Goal: Information Seeking & Learning: Learn about a topic

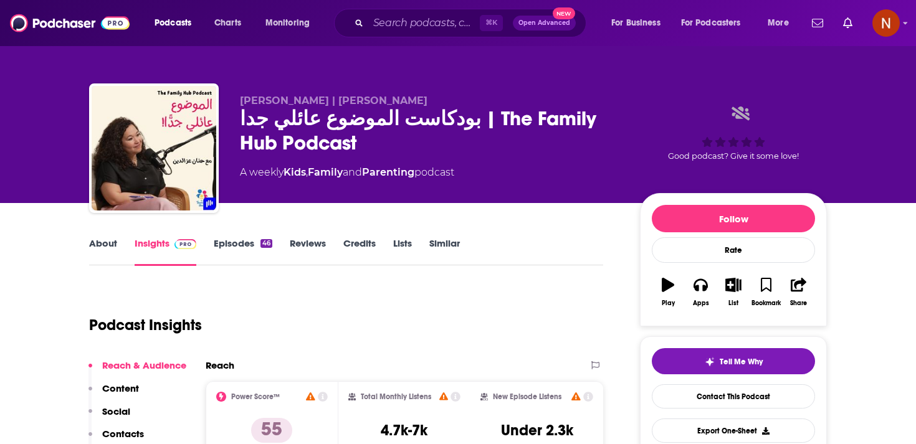
scroll to position [12, 0]
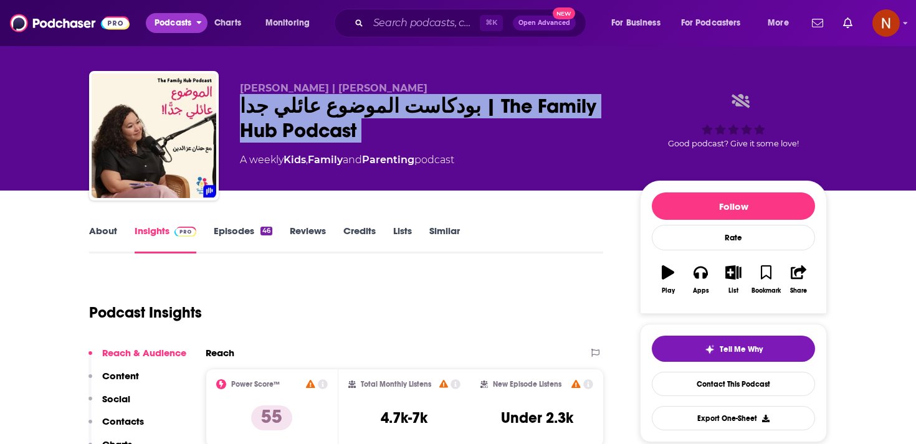
click at [176, 26] on span "Podcasts" at bounding box center [173, 22] width 37 height 17
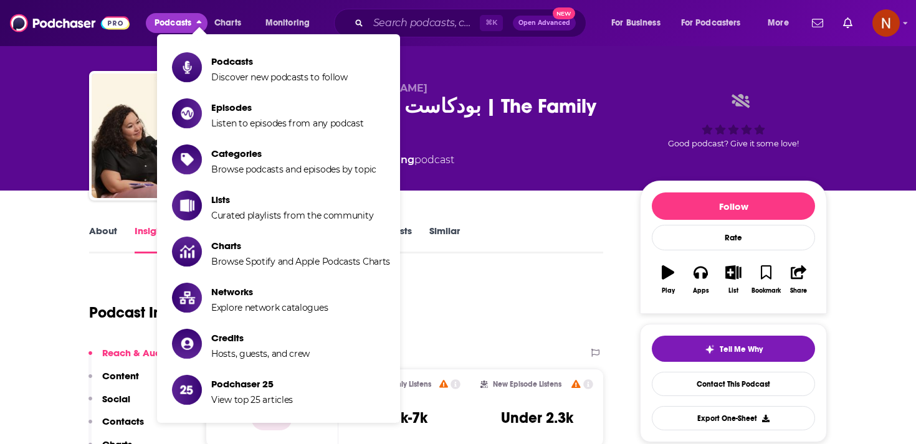
click at [509, 123] on div "بودكاست الموضوع عائلي جدا | The Family Hub Podcast" at bounding box center [430, 118] width 380 height 49
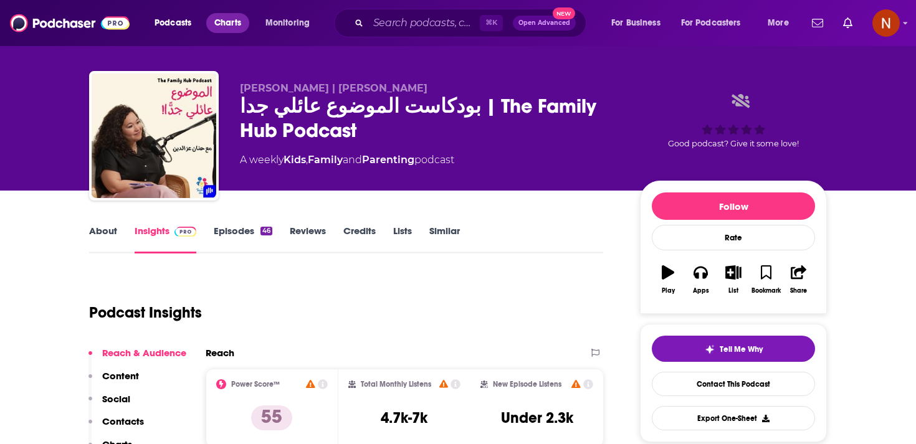
click at [236, 26] on span "Charts" at bounding box center [227, 22] width 27 height 17
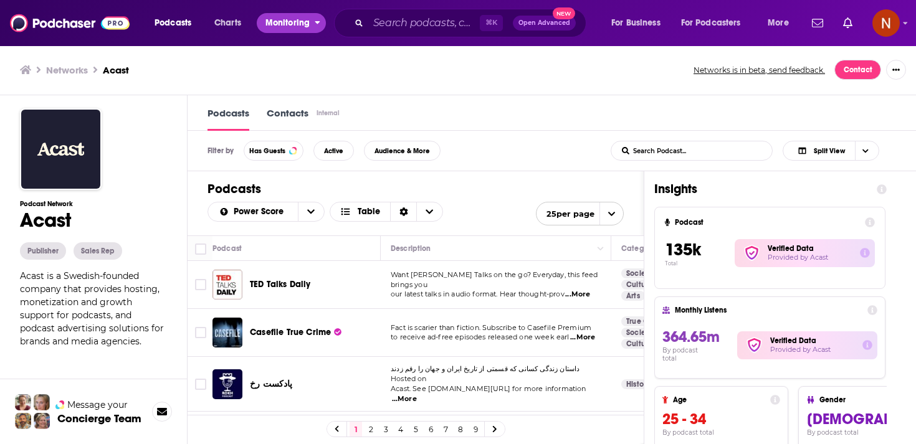
click at [275, 21] on span "Monitoring" at bounding box center [287, 22] width 44 height 17
click at [161, 19] on span "Podcasts" at bounding box center [173, 22] width 37 height 17
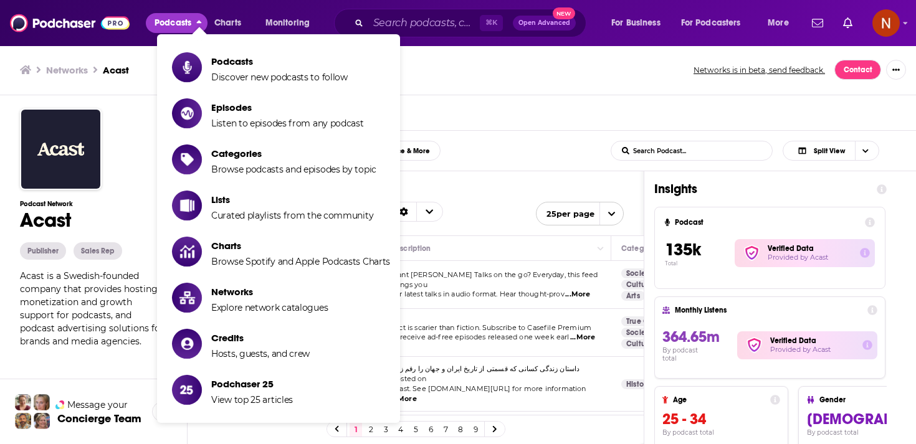
click at [201, 74] on span "Show item sub-menu" at bounding box center [187, 67] width 30 height 30
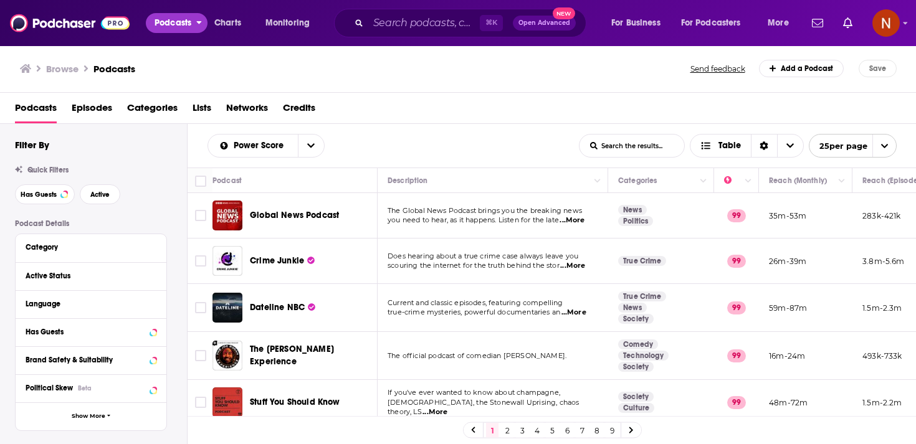
click at [170, 18] on span "Podcasts" at bounding box center [173, 22] width 37 height 17
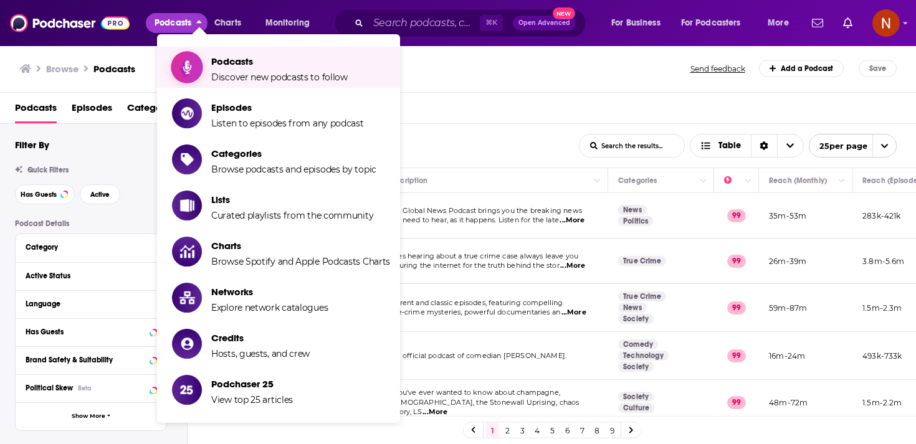
click at [222, 61] on span "Podcasts" at bounding box center [279, 61] width 136 height 12
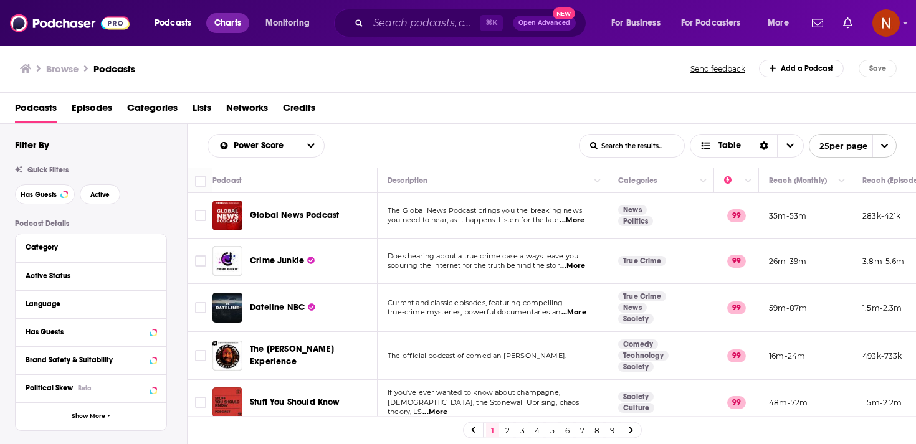
click at [212, 21] on link "Charts" at bounding box center [227, 23] width 42 height 20
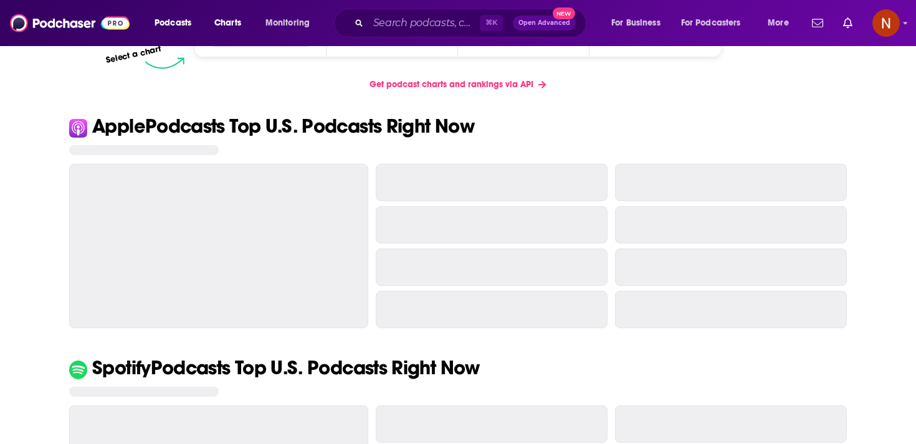
scroll to position [133, 0]
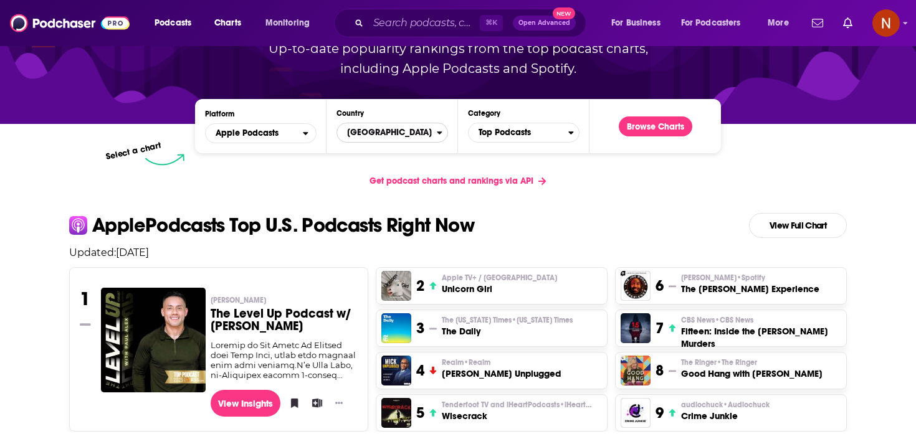
click at [419, 131] on span "[GEOGRAPHIC_DATA]" at bounding box center [387, 132] width 100 height 21
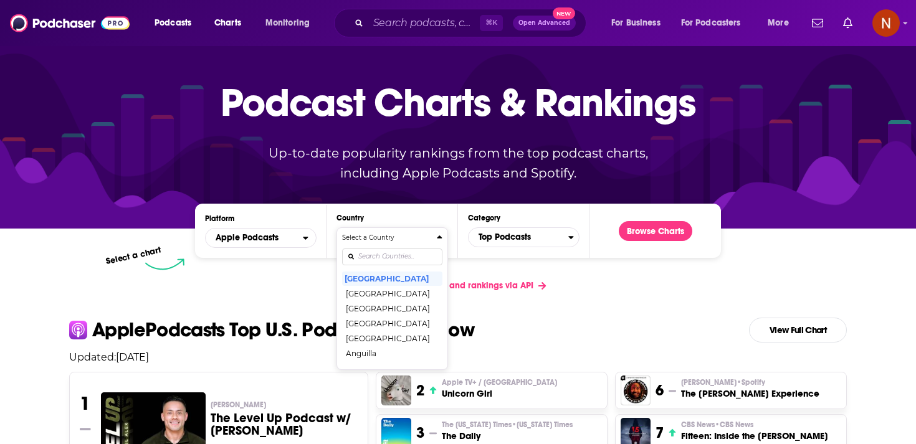
scroll to position [0, 0]
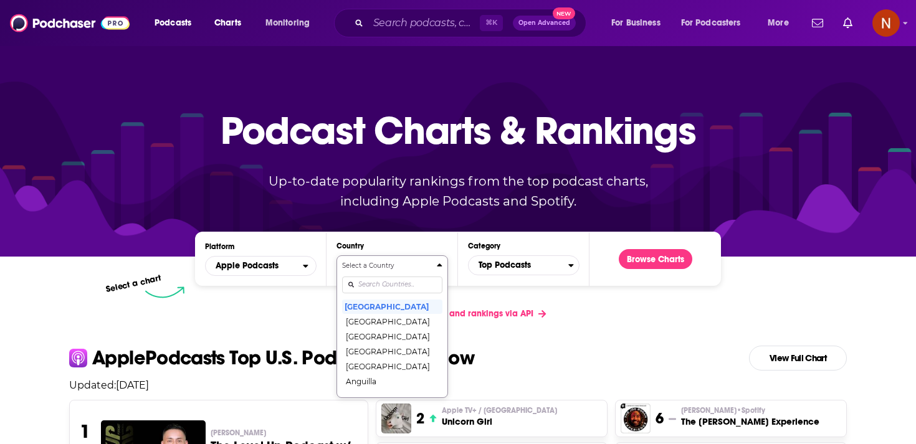
click at [386, 281] on div "Select a Country United States Afghanistan Albania Algeria Angola Anguilla Anti…" at bounding box center [392, 326] width 100 height 131
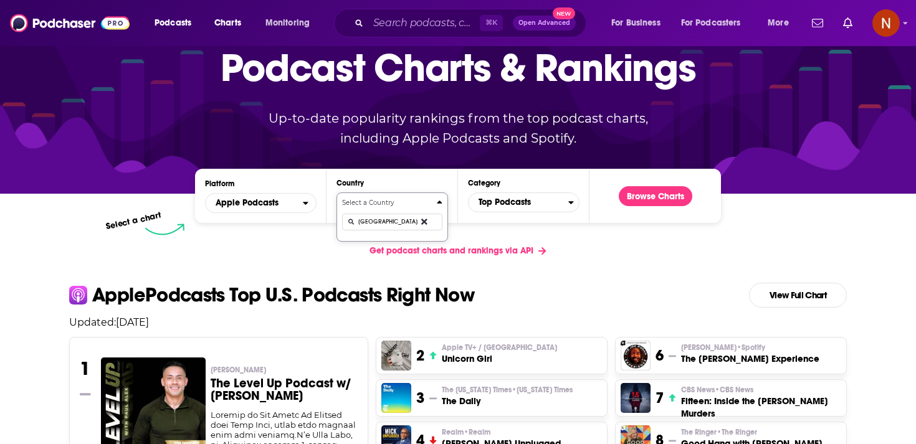
click at [337, 193] on button "Select a Country uae" at bounding box center [393, 217] width 112 height 49
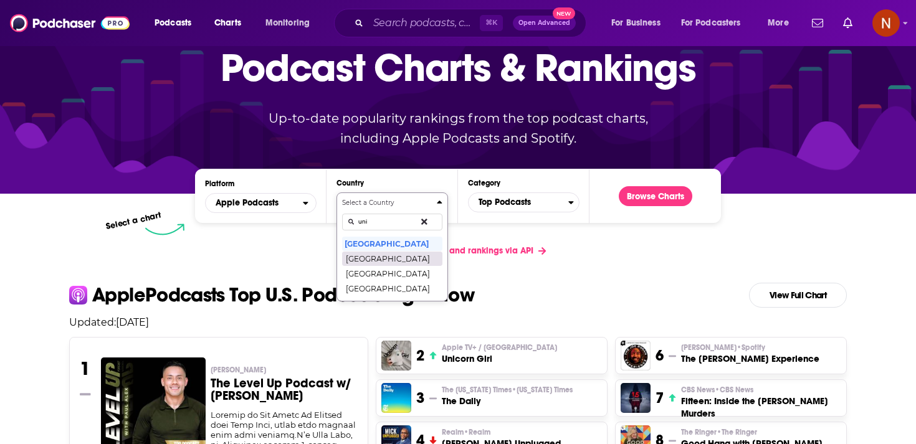
type input "uni"
click at [388, 263] on button "United Arab Emirates" at bounding box center [392, 258] width 100 height 15
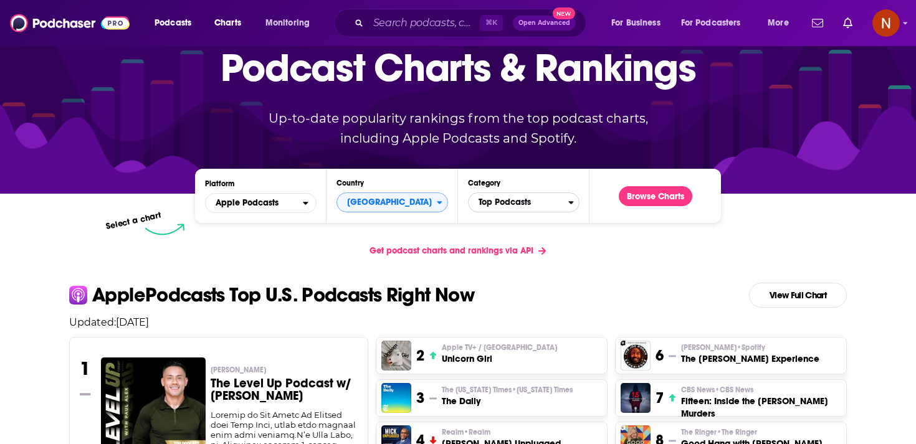
click at [521, 200] on span "Top Podcasts" at bounding box center [519, 202] width 100 height 21
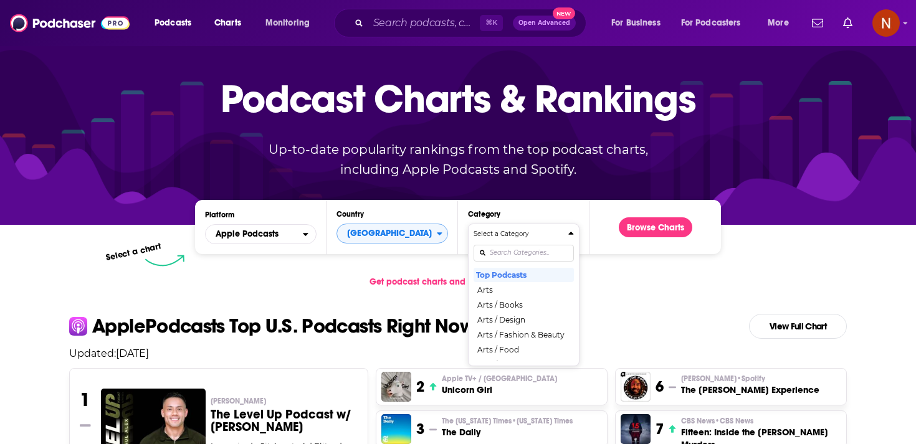
scroll to position [0, 0]
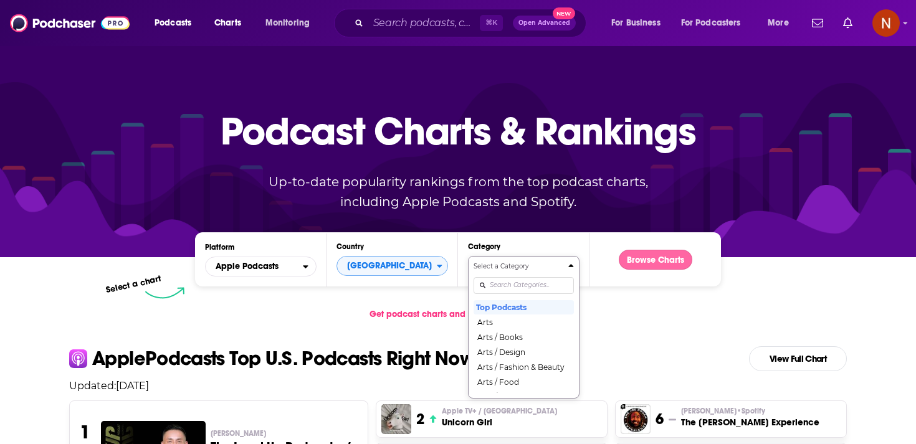
click at [645, 264] on button "Browse Charts" at bounding box center [656, 260] width 74 height 20
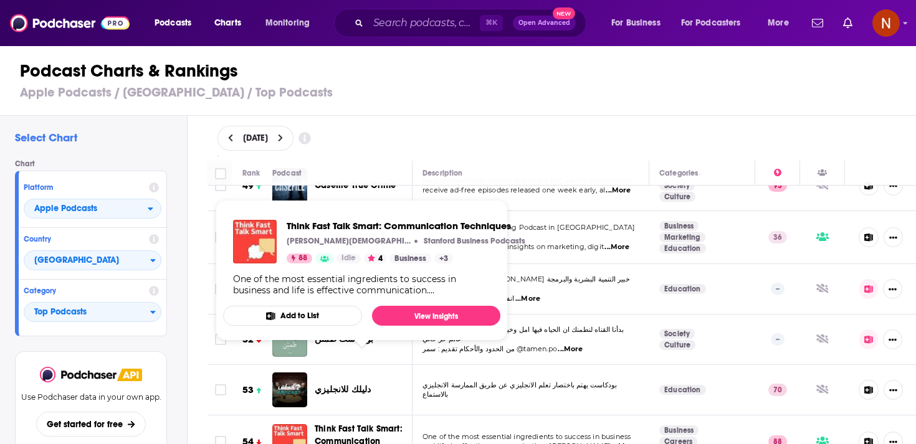
scroll to position [2544, 0]
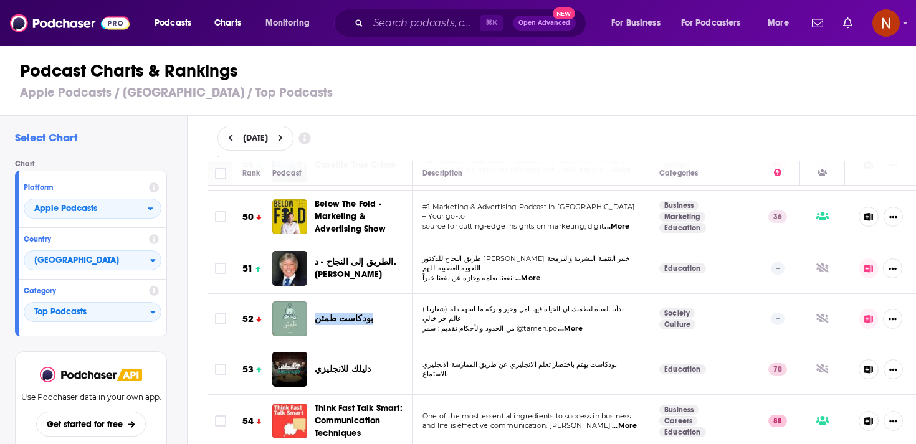
click at [329, 313] on span "بودكاست طمئن" at bounding box center [344, 318] width 59 height 11
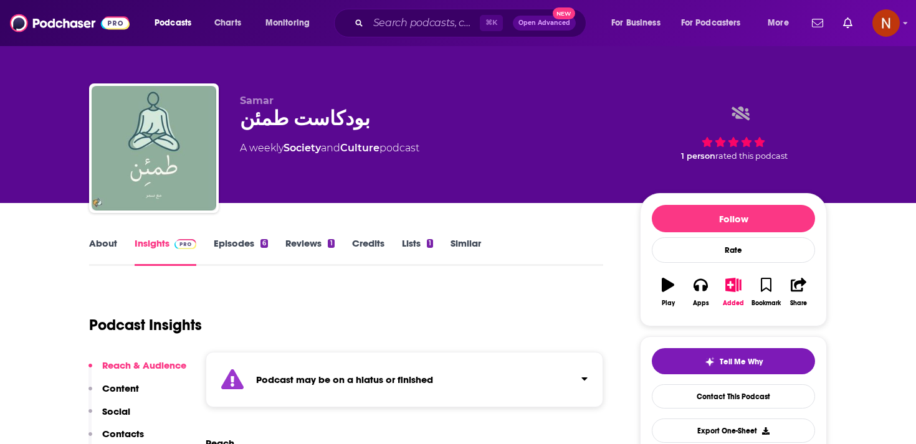
click at [341, 389] on div "Podcast may be on a hiatus or finished" at bounding box center [405, 379] width 398 height 55
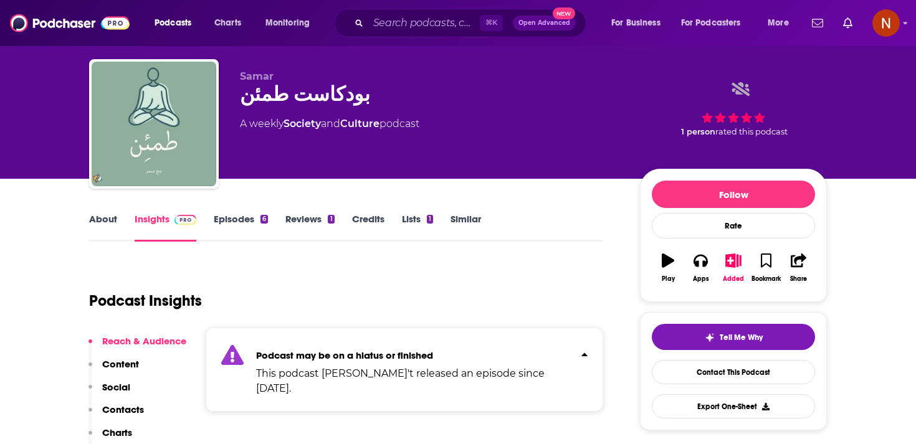
scroll to position [28, 0]
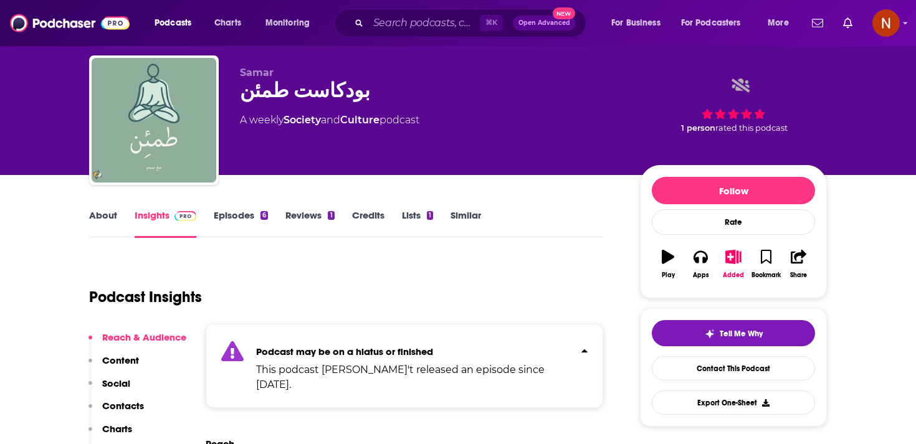
click at [238, 217] on link "Episodes 6" at bounding box center [241, 223] width 54 height 29
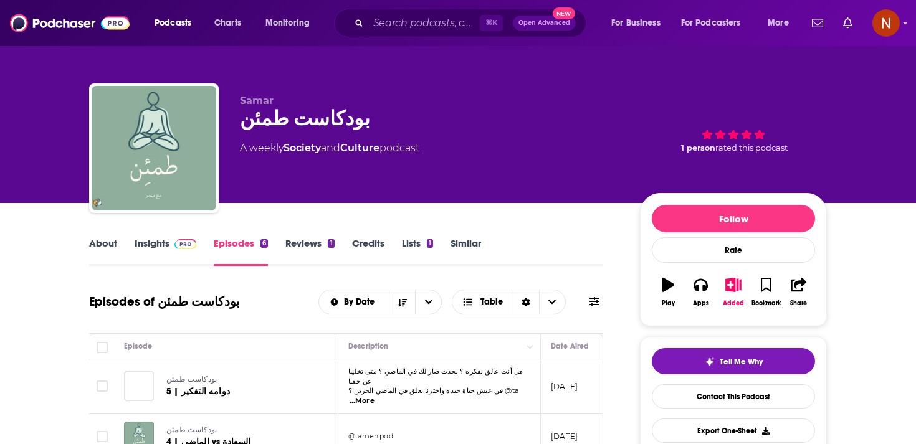
click at [153, 246] on link "Insights" at bounding box center [166, 251] width 62 height 29
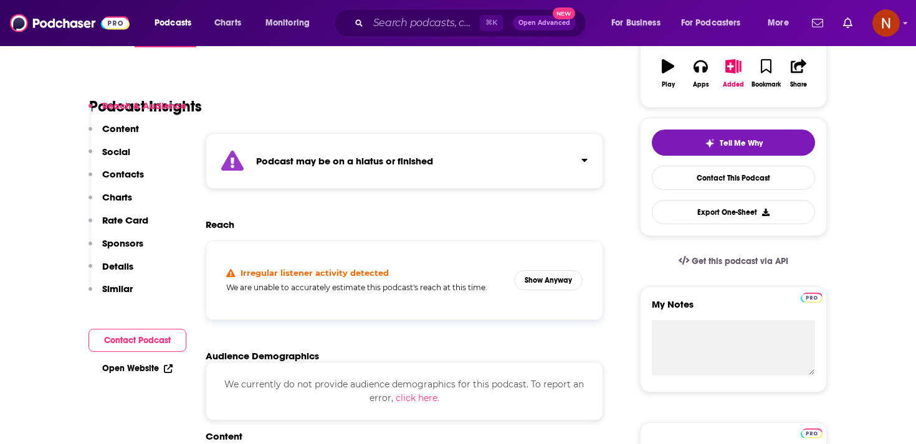
scroll to position [260, 0]
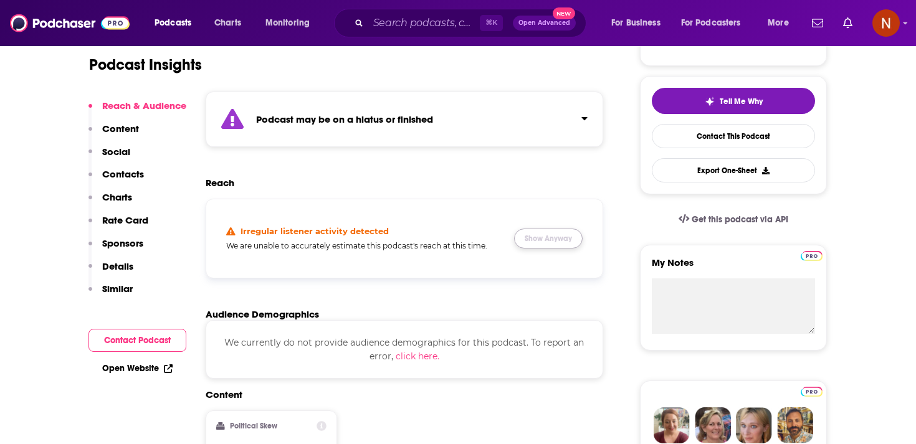
click at [568, 237] on button "Show Anyway" at bounding box center [548, 239] width 69 height 20
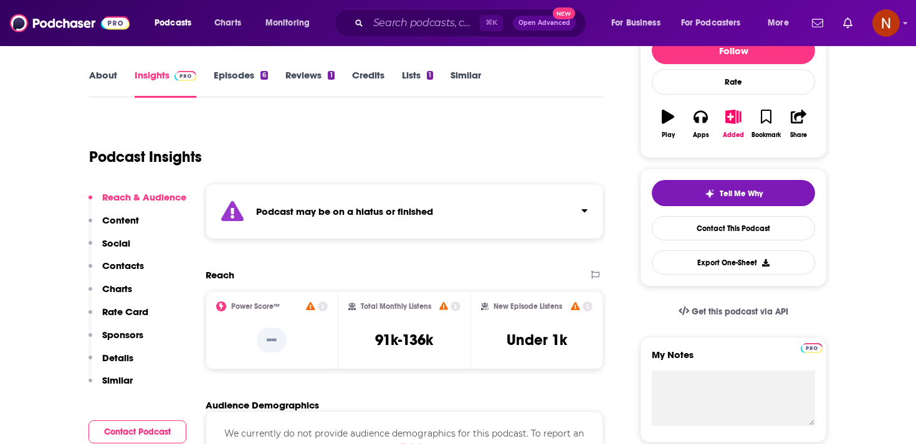
scroll to position [160, 0]
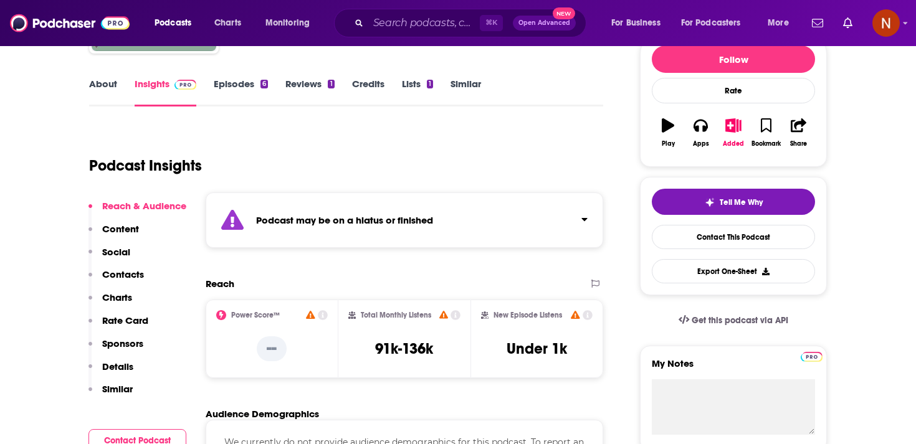
click at [327, 231] on div "Podcast may be on a hiatus or finished" at bounding box center [405, 220] width 398 height 55
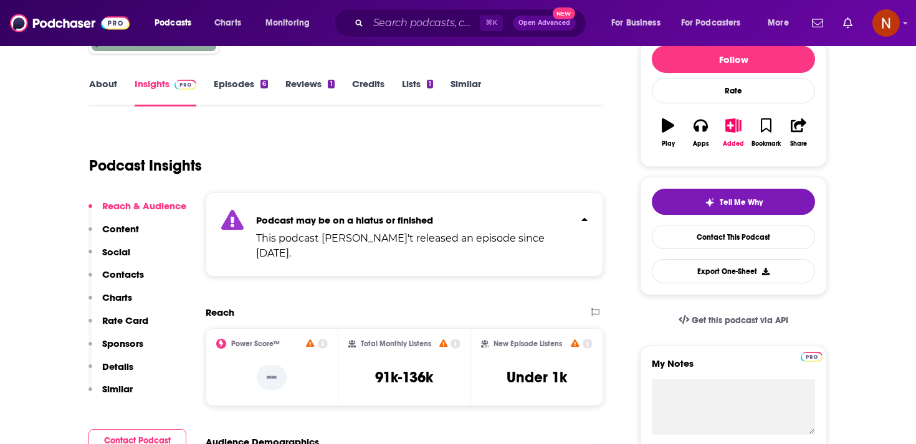
click at [327, 231] on p "This podcast hasn't released an episode since Nov 27th, 2022." at bounding box center [413, 246] width 315 height 30
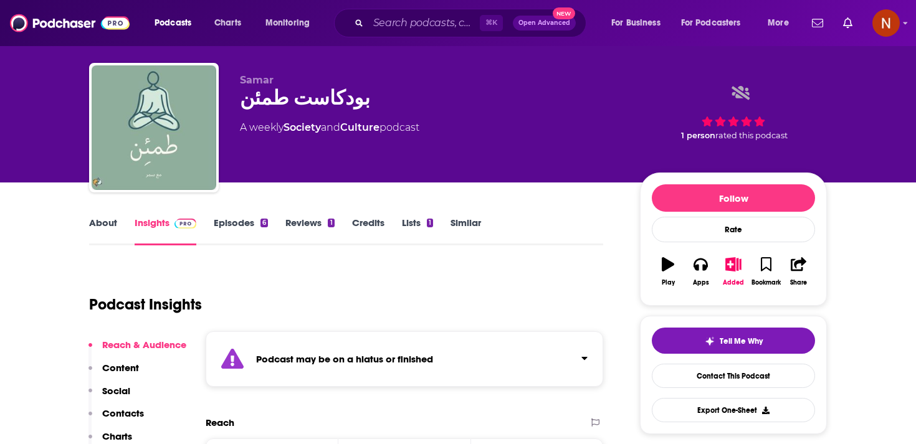
scroll to position [0, 0]
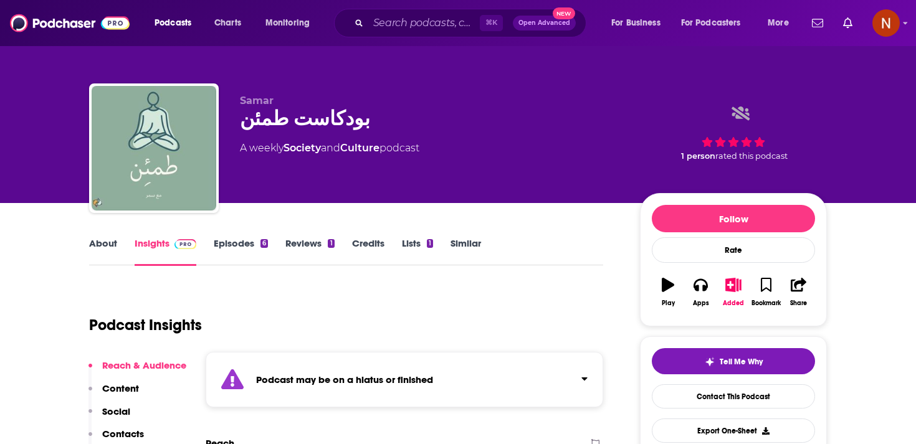
click at [294, 123] on div "بودكاست طمئن" at bounding box center [430, 119] width 380 height 24
copy div "بودكاست طمئن"
click at [409, 34] on div "⌘ K Open Advanced New" at bounding box center [460, 23] width 252 height 29
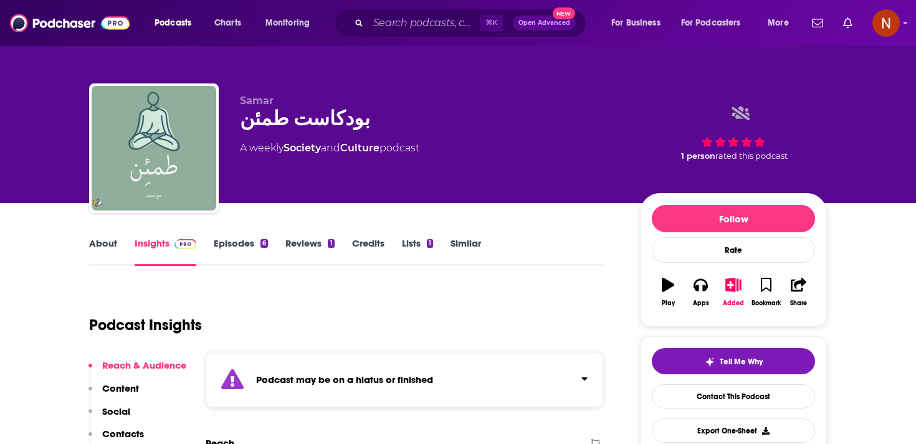
click at [412, 33] on div "⌘ K Open Advanced New" at bounding box center [460, 23] width 252 height 29
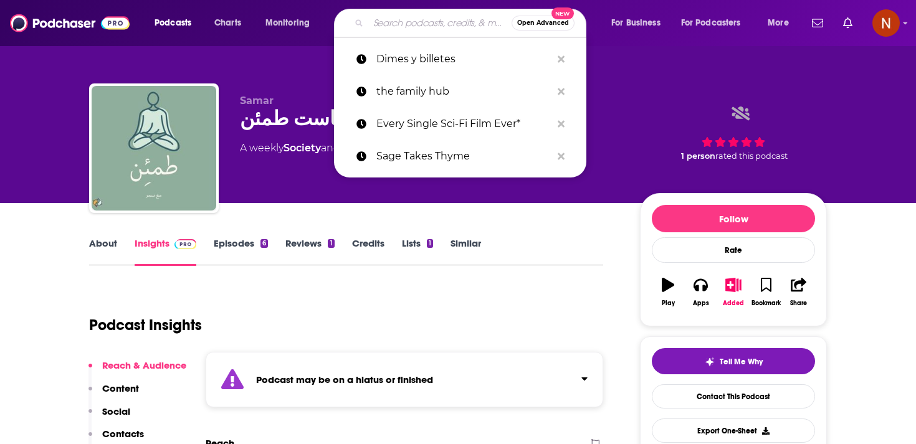
click at [430, 26] on input "Search podcasts, credits, & more..." at bounding box center [439, 23] width 143 height 20
paste input "Kalam Yenawar"
type input "Kalam Yenawar"
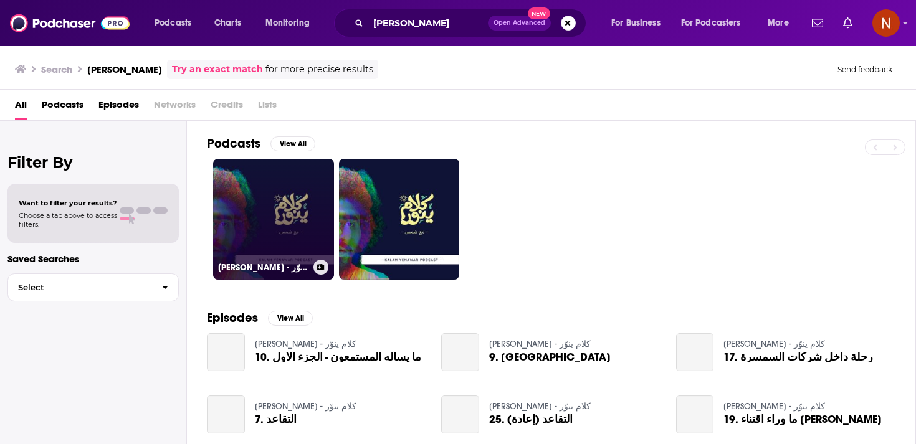
click at [298, 216] on link "Kalam Yenawar - كلام ينوّر" at bounding box center [273, 219] width 121 height 121
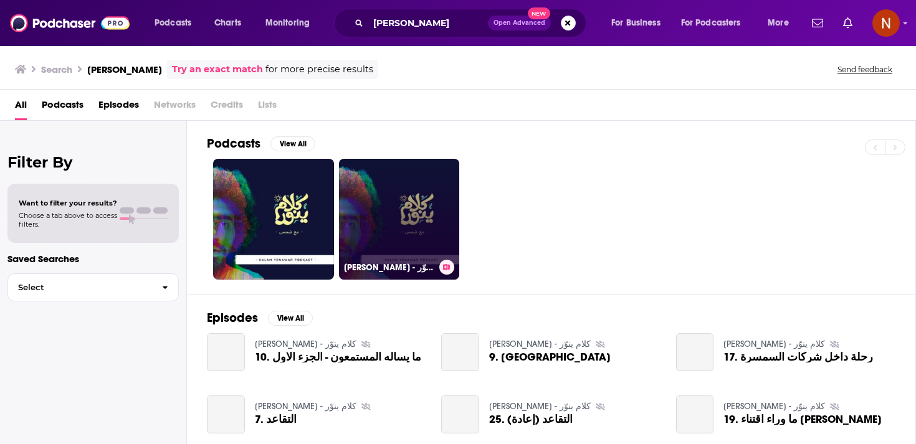
click at [438, 215] on link "Kalam Yenawar - كلام ينوّر" at bounding box center [399, 219] width 121 height 121
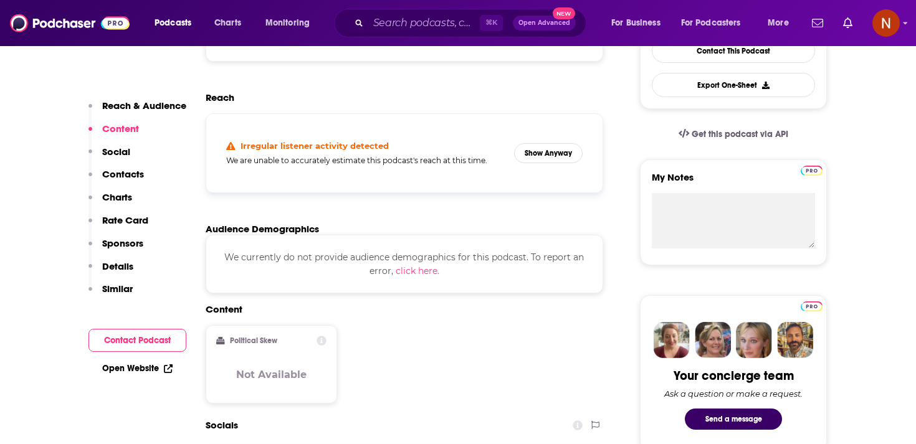
scroll to position [166, 0]
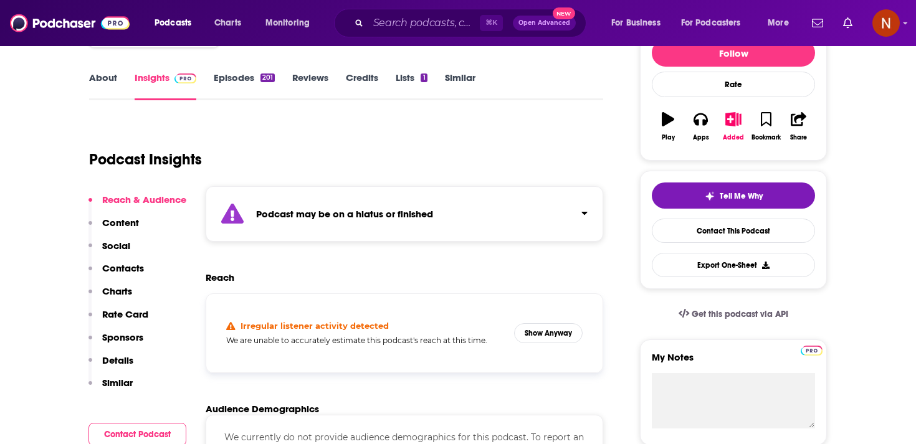
click at [383, 209] on strong "Podcast may be on a hiatus or finished" at bounding box center [344, 214] width 177 height 12
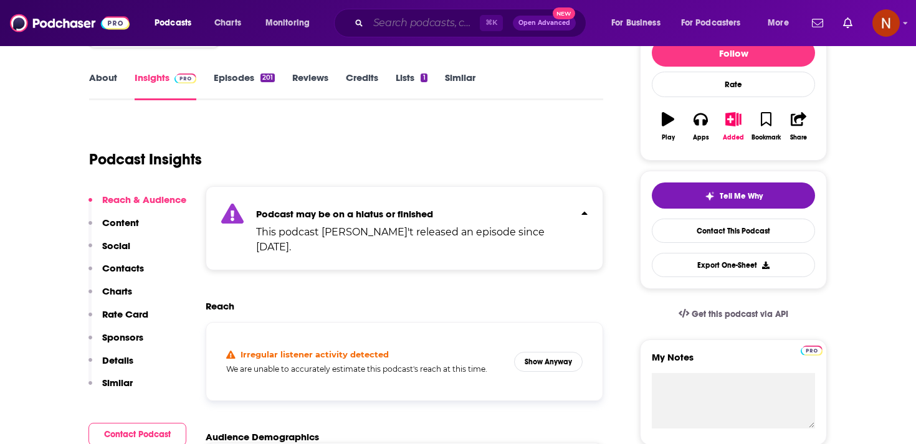
click at [436, 27] on input "Search podcasts, credits, & more..." at bounding box center [424, 23] width 112 height 20
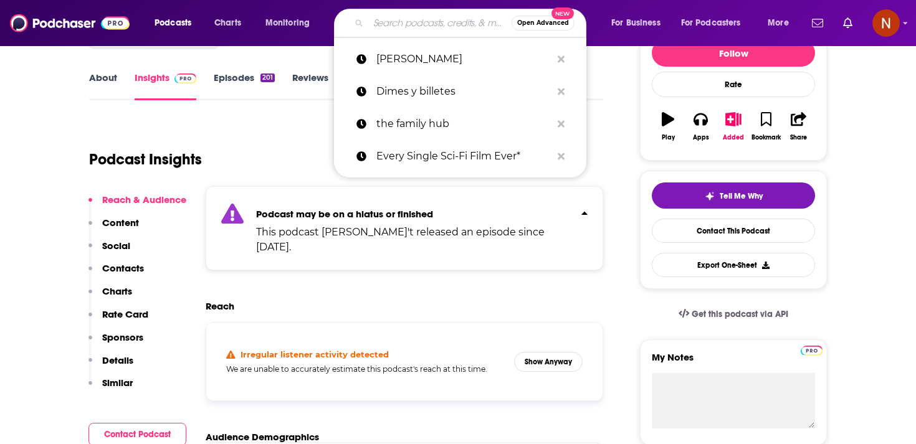
paste input "على البنش"
type input "على البنش"
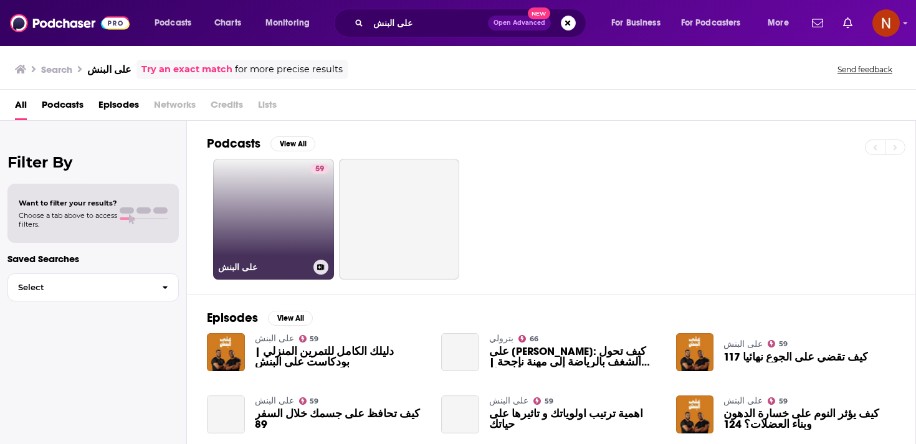
click at [292, 234] on link "59 على البنش" at bounding box center [273, 219] width 121 height 121
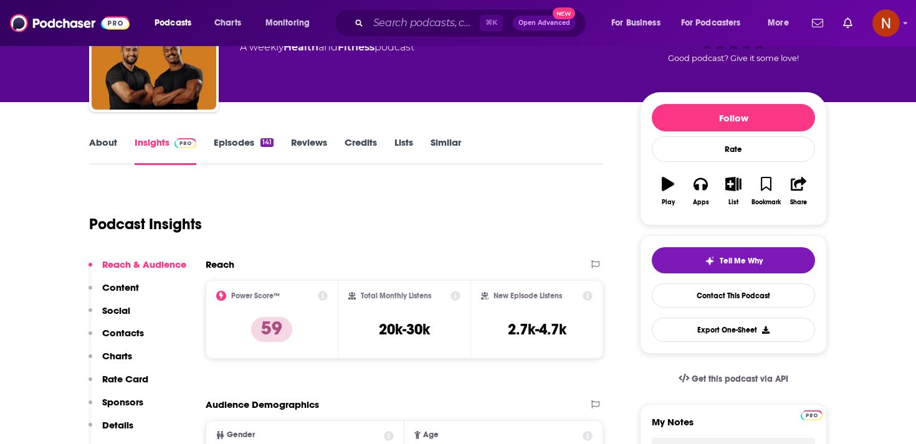
scroll to position [60, 0]
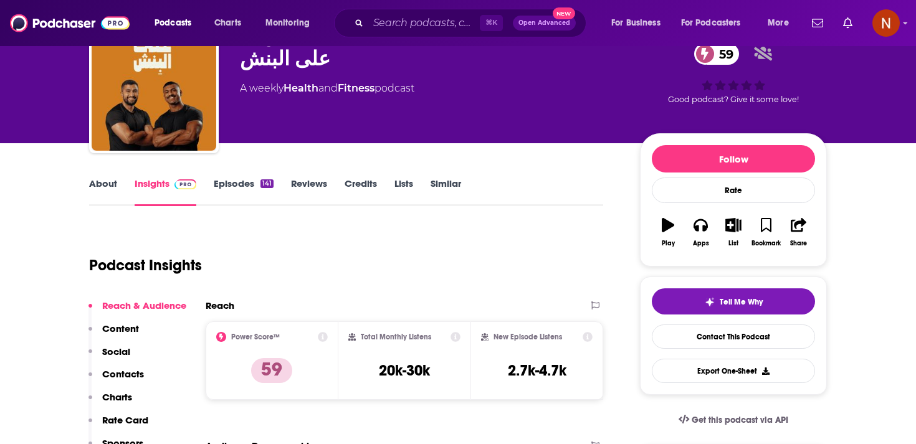
click at [243, 186] on link "Episodes 141" at bounding box center [244, 192] width 60 height 29
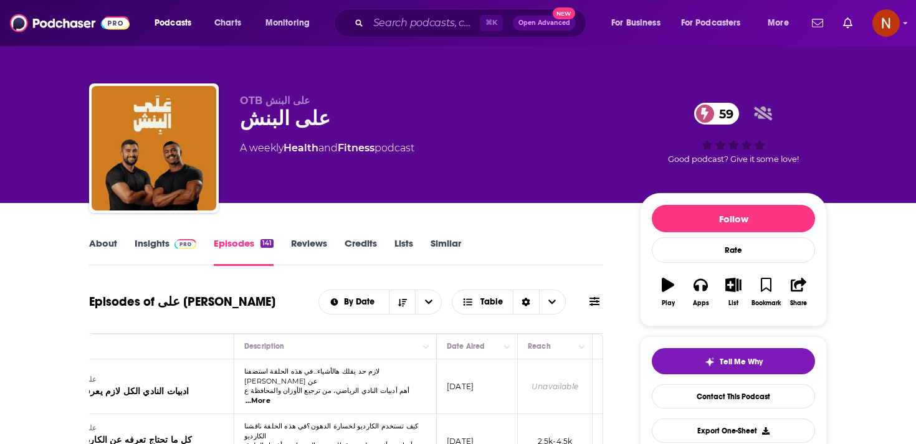
click at [277, 128] on div "على البنش 59" at bounding box center [430, 119] width 380 height 24
copy div "على البنش 59"
click at [333, 129] on div "على البنش 59" at bounding box center [430, 119] width 380 height 24
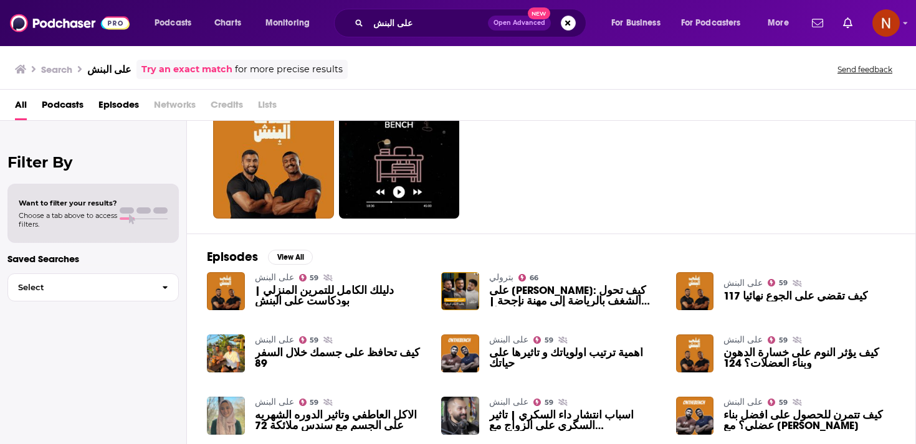
scroll to position [75, 0]
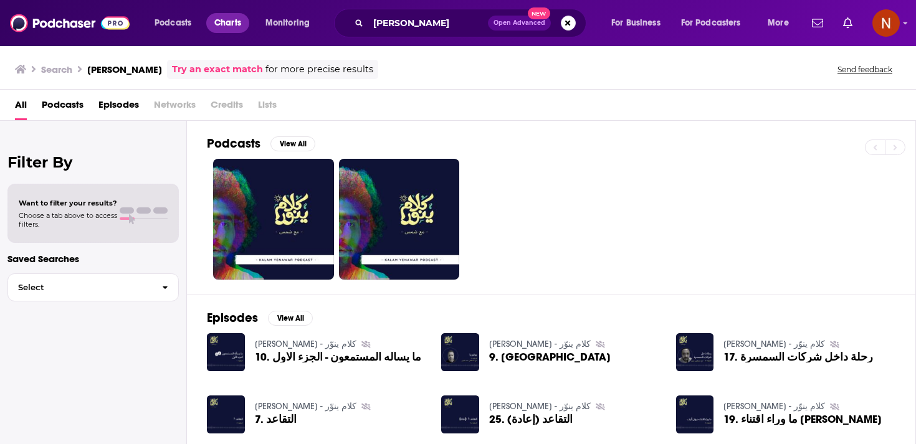
click at [238, 21] on span "Charts" at bounding box center [227, 22] width 27 height 17
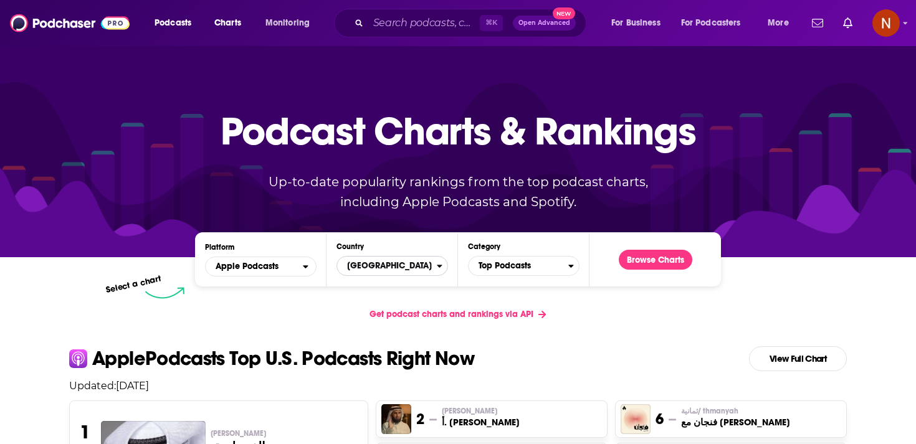
click at [431, 269] on span "[GEOGRAPHIC_DATA]" at bounding box center [387, 265] width 100 height 21
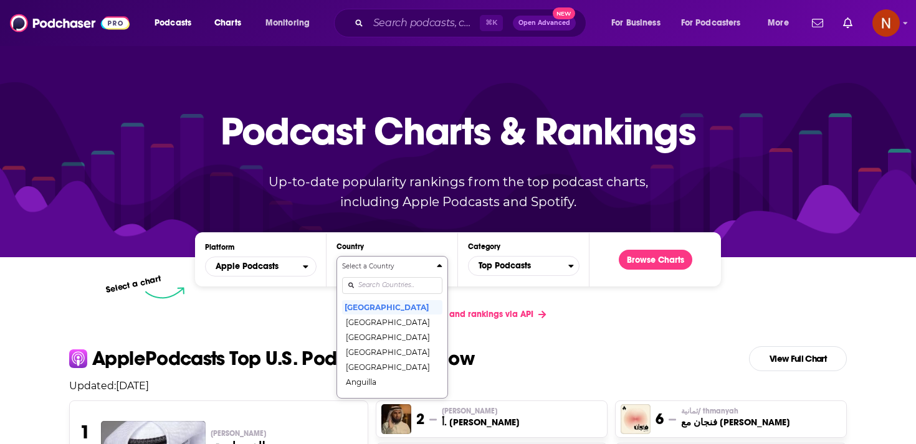
click at [542, 328] on link "Get podcast charts and rankings via API" at bounding box center [458, 314] width 196 height 31
click at [439, 21] on input "Search podcasts, credits, & more..." at bounding box center [424, 23] width 112 height 20
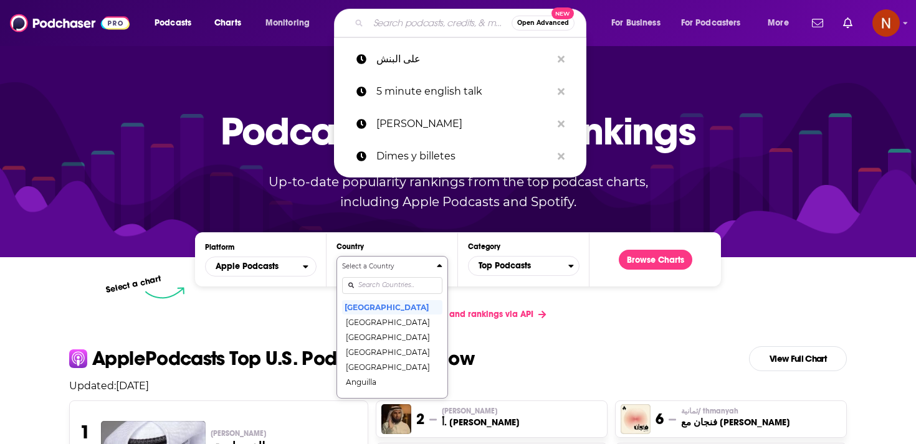
paste input "CEO LEVEL"
type input "CEO LEVEL"
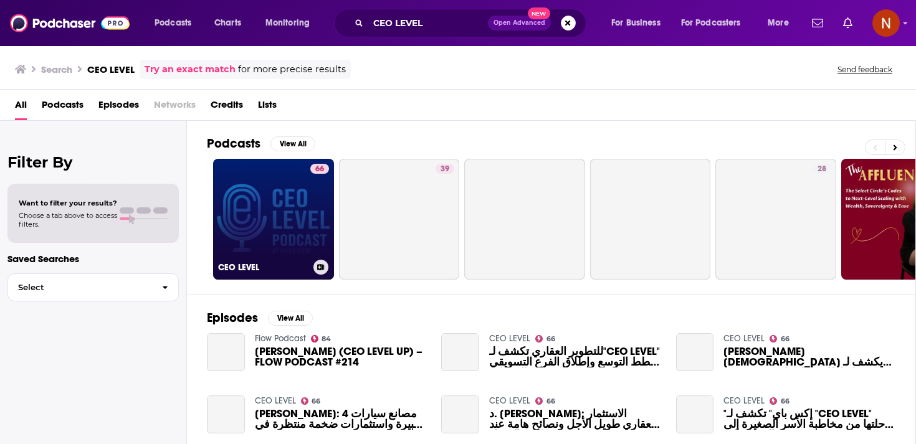
click at [289, 212] on link "66 CEO LEVEL" at bounding box center [273, 219] width 121 height 121
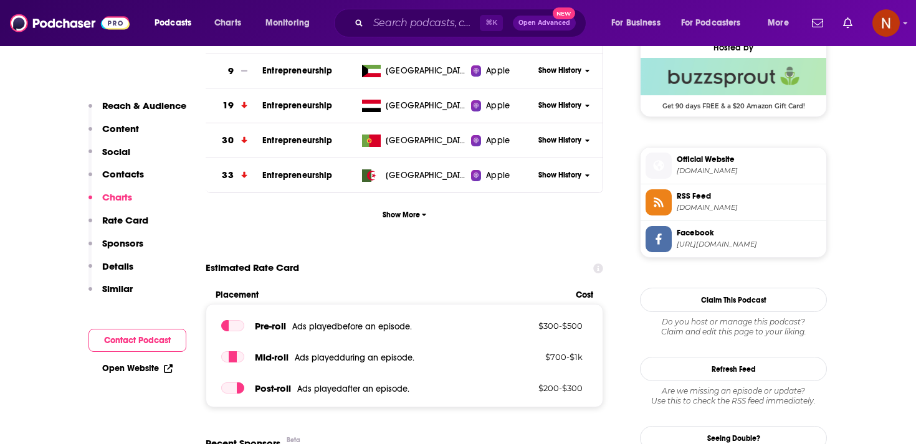
scroll to position [1037, 0]
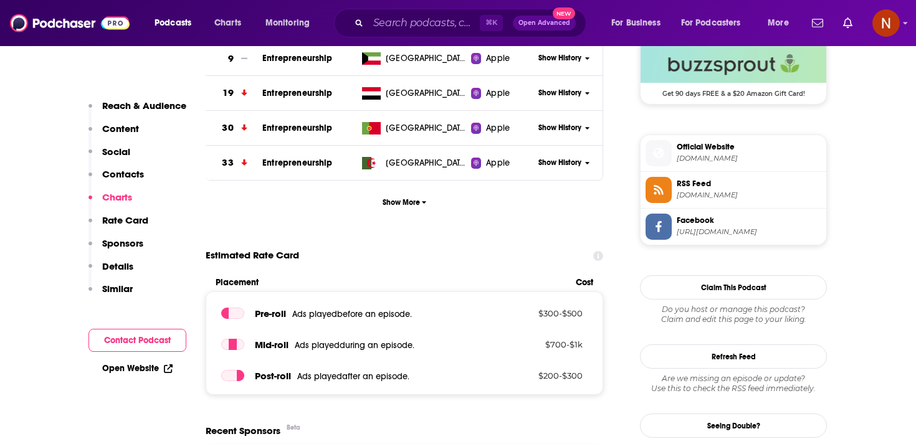
click at [677, 198] on span "feeds.buzzsprout.com" at bounding box center [749, 195] width 145 height 9
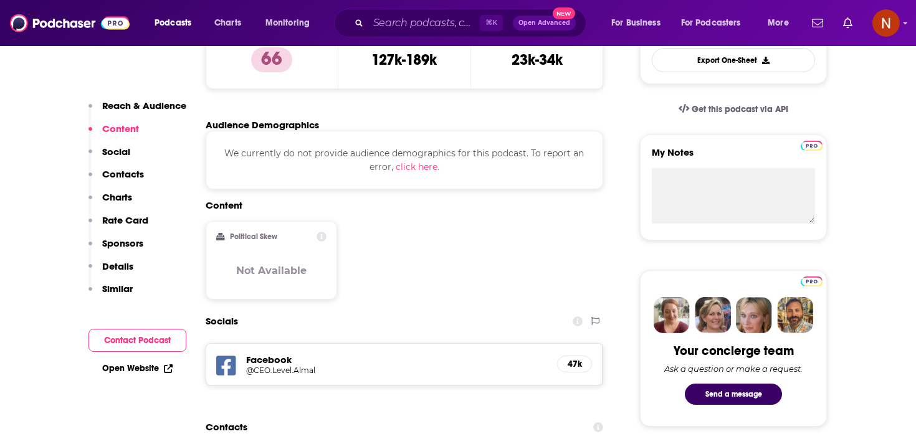
scroll to position [0, 0]
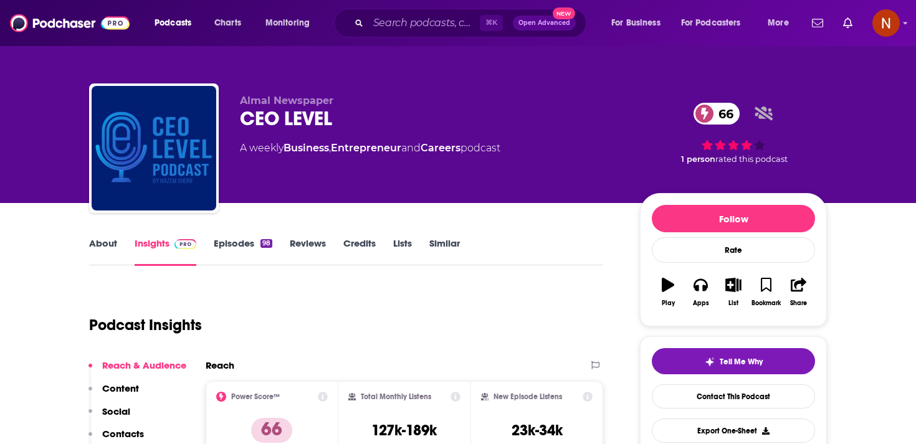
click at [365, 148] on link "Entrepreneur" at bounding box center [366, 148] width 70 height 12
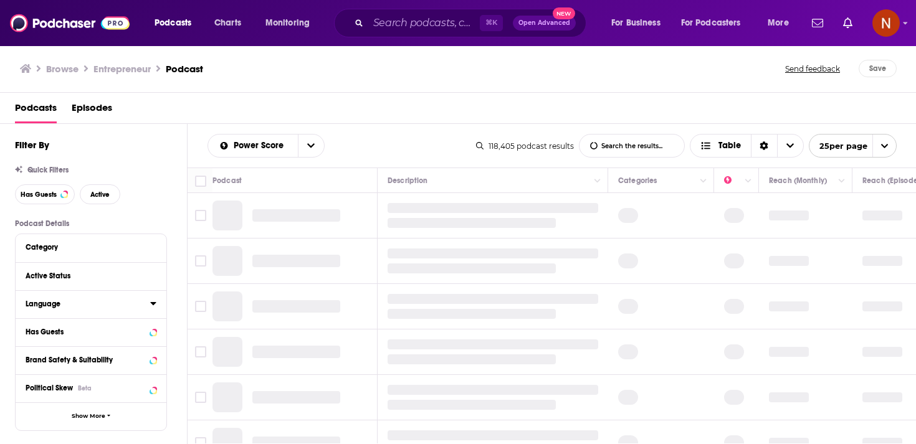
click at [155, 305] on icon at bounding box center [153, 303] width 6 height 3
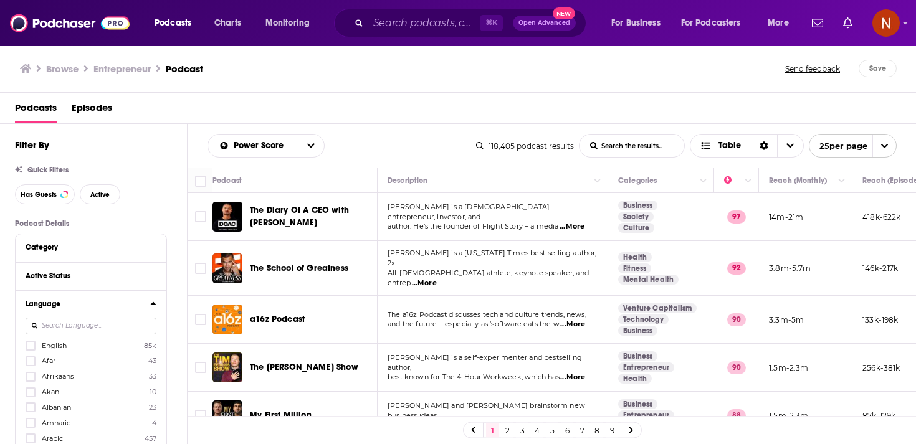
click at [128, 331] on input at bounding box center [91, 326] width 131 height 17
click at [53, 437] on span "Arabic" at bounding box center [52, 438] width 21 height 9
click at [31, 442] on input "multiSelectOption-ar-6" at bounding box center [31, 442] width 0 height 0
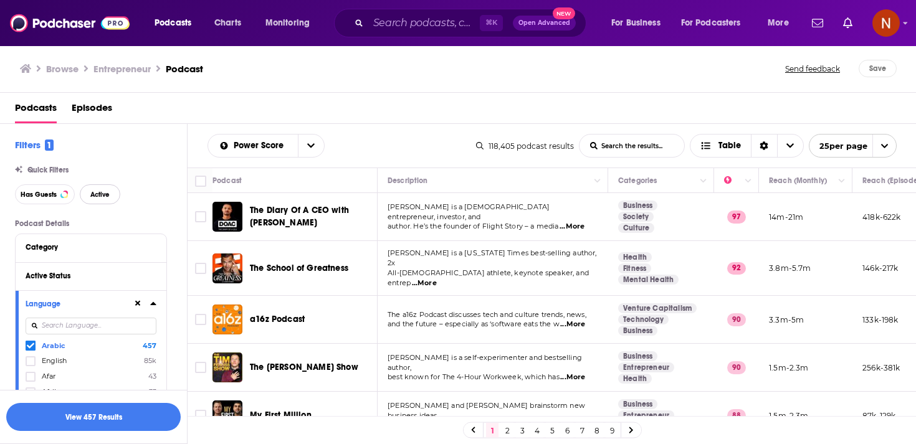
click at [100, 193] on span "Active" at bounding box center [99, 194] width 19 height 7
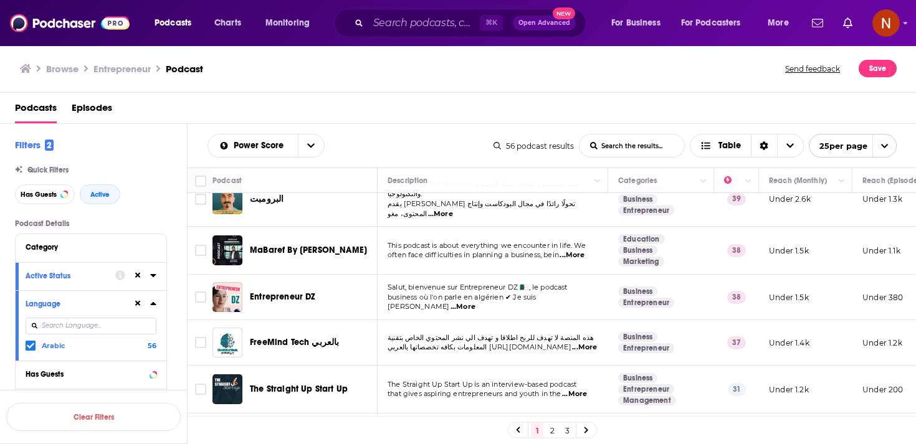
scroll to position [956, 0]
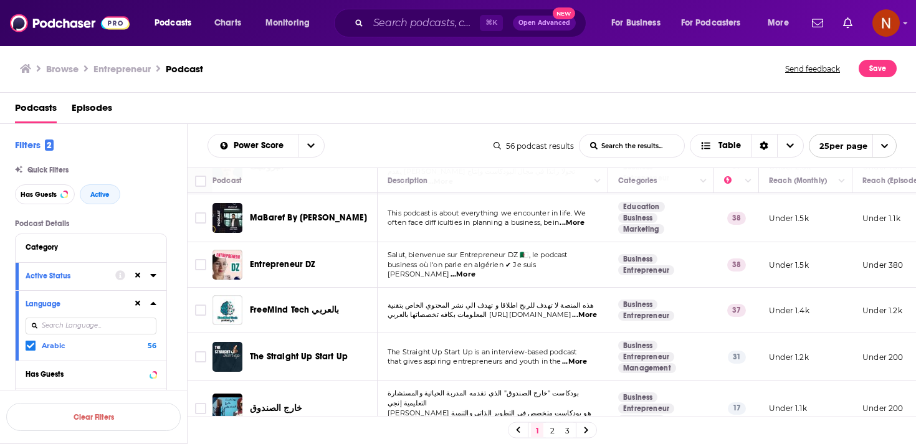
click at [551, 429] on link "2" at bounding box center [552, 430] width 12 height 15
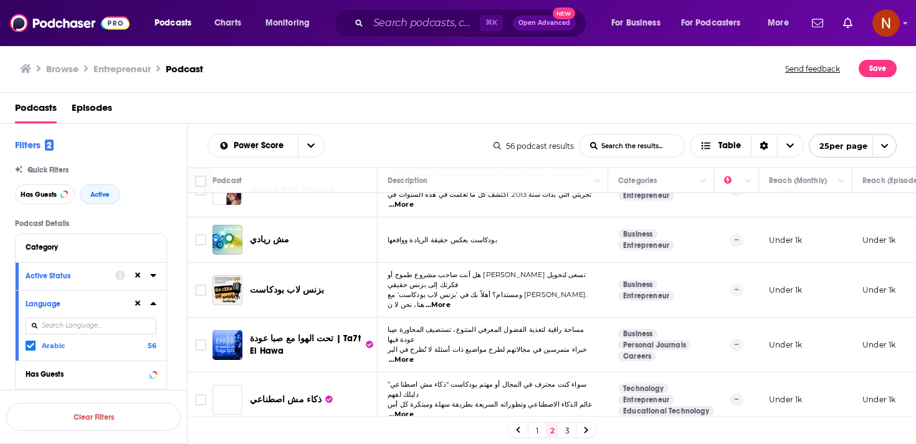
scroll to position [221, 0]
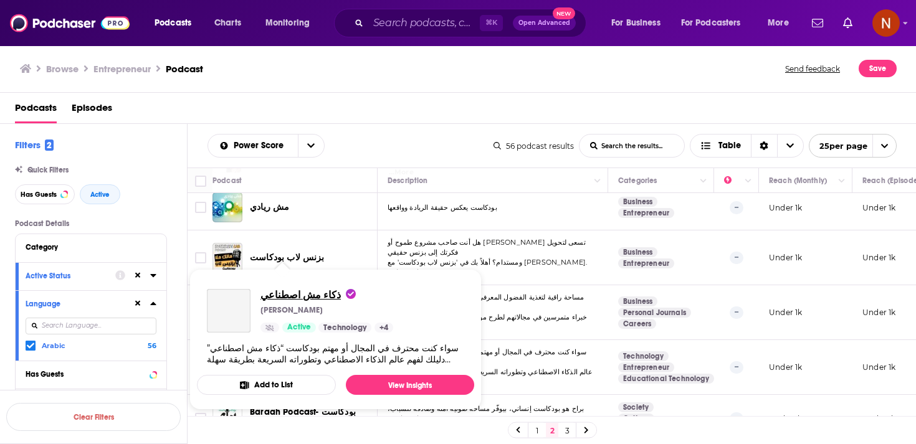
click at [300, 293] on span "ذكاء مش اصطناعي" at bounding box center [307, 295] width 95 height 12
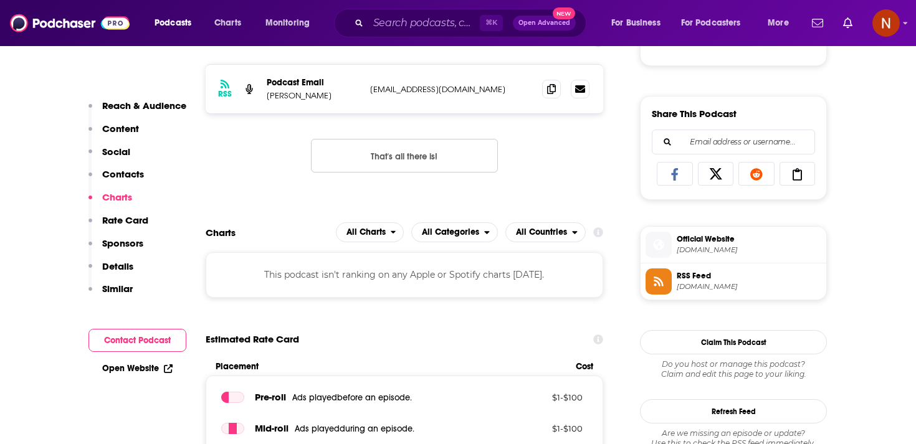
scroll to position [745, 0]
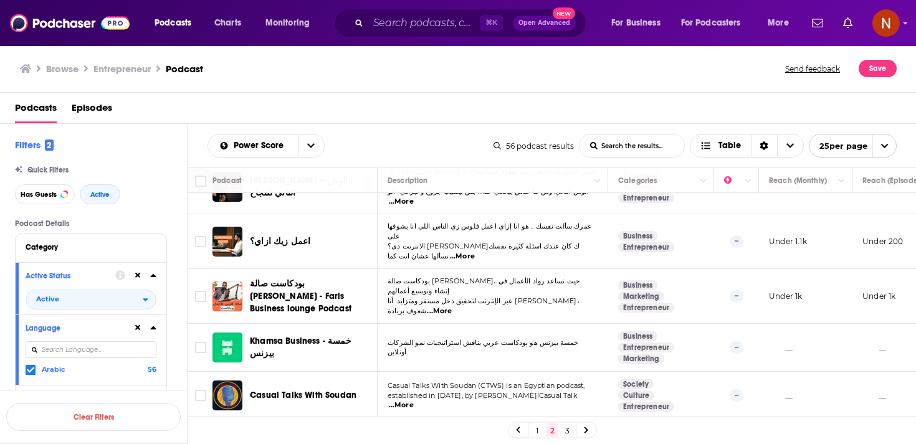
scroll to position [708, 0]
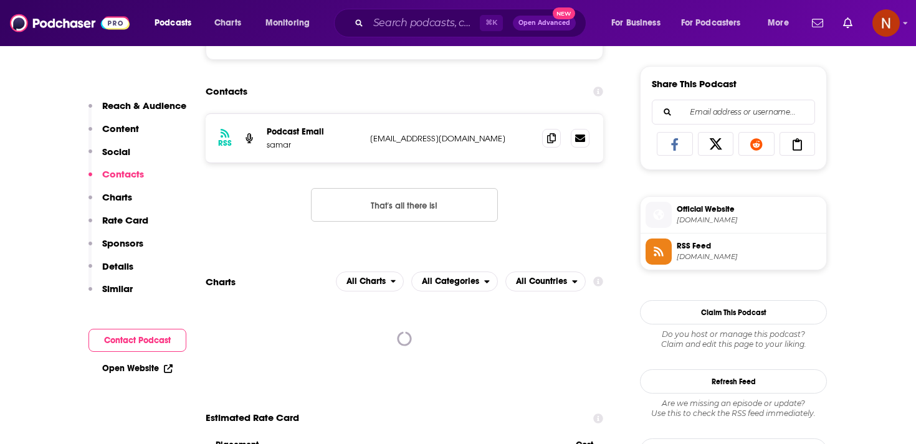
scroll to position [760, 0]
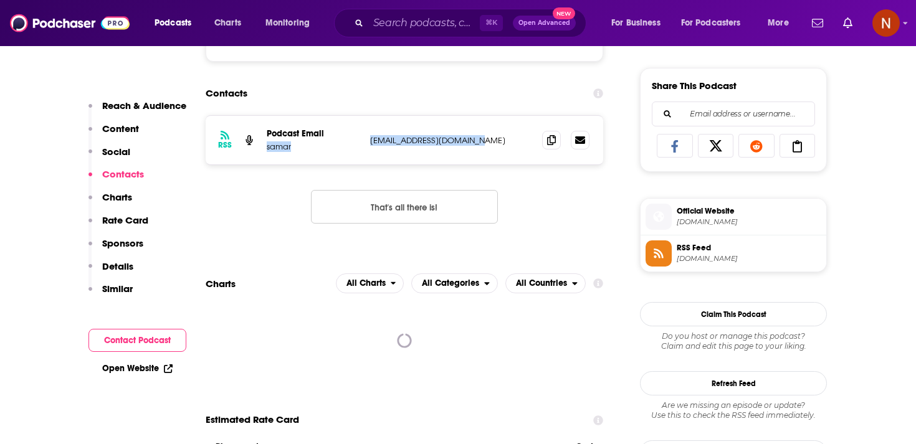
drag, startPoint x: 364, startPoint y: 141, endPoint x: 485, endPoint y: 141, distance: 121.5
click at [485, 141] on div "RSS Podcast Email samar podcastbriefly@gmail.com podcastbriefly@gmail.com" at bounding box center [405, 140] width 398 height 49
click at [485, 141] on p "podcastbriefly@gmail.com" at bounding box center [451, 140] width 162 height 11
drag, startPoint x: 485, startPoint y: 141, endPoint x: 363, endPoint y: 145, distance: 122.2
click at [364, 145] on div "RSS Podcast Email samar podcastbriefly@gmail.com podcastbriefly@gmail.com" at bounding box center [405, 140] width 398 height 49
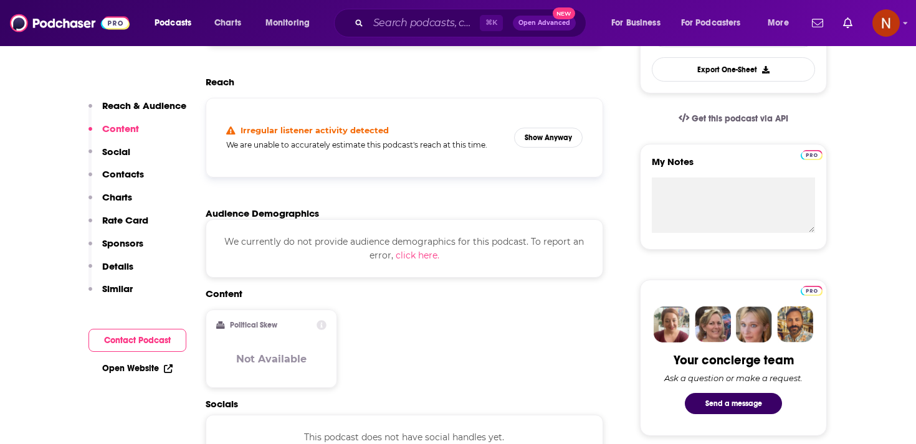
scroll to position [355, 0]
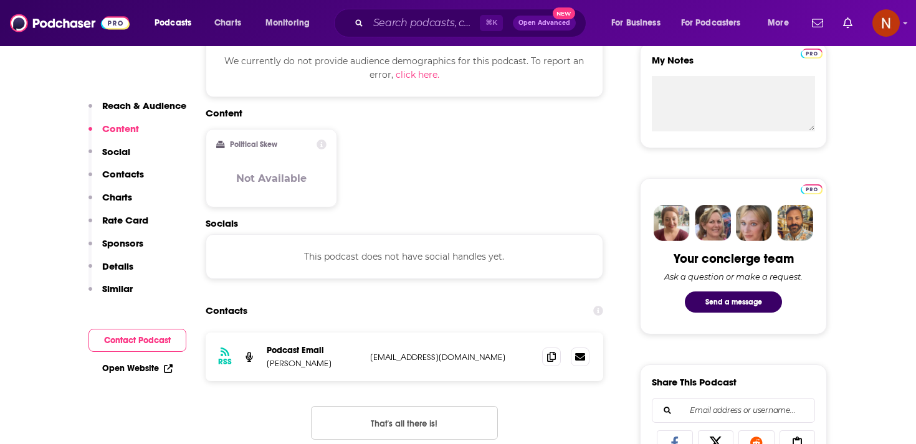
scroll to position [533, 0]
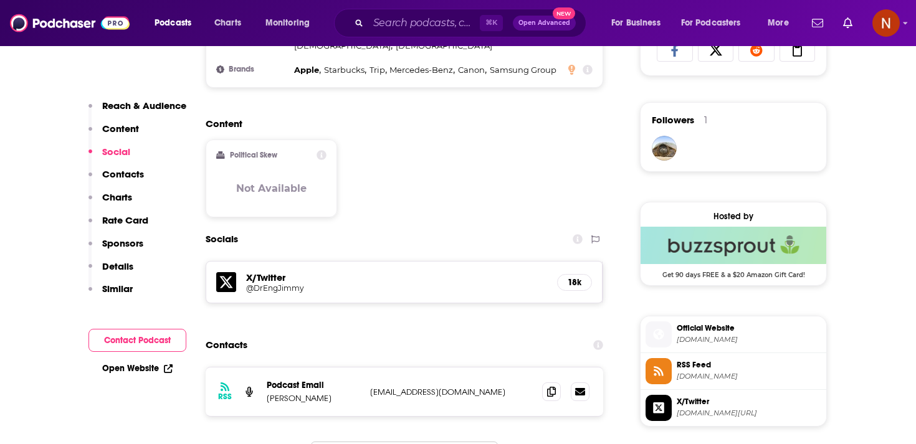
scroll to position [857, 0]
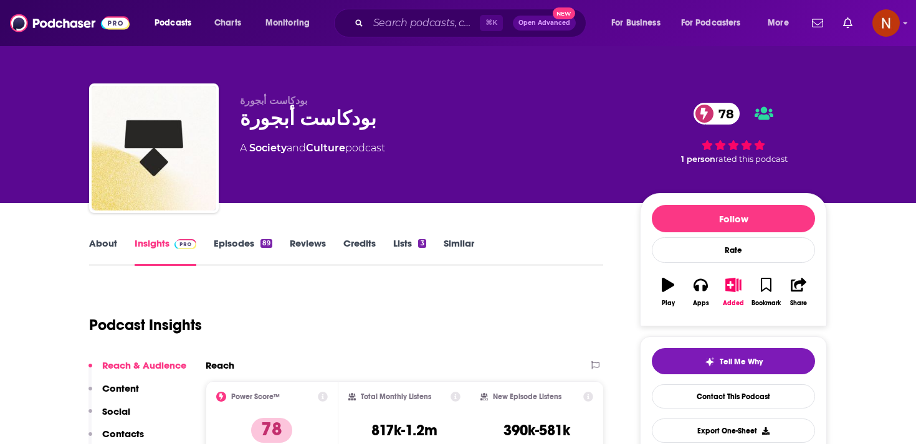
click at [255, 246] on link "Episodes 89" at bounding box center [243, 251] width 59 height 29
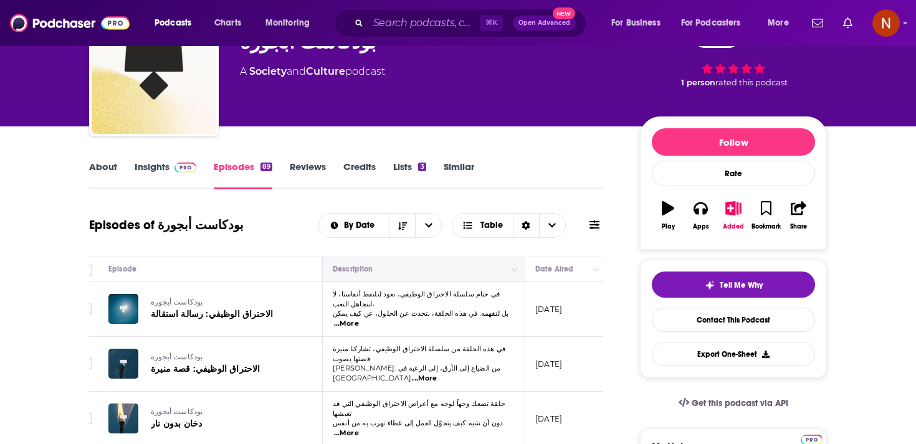
scroll to position [0, 19]
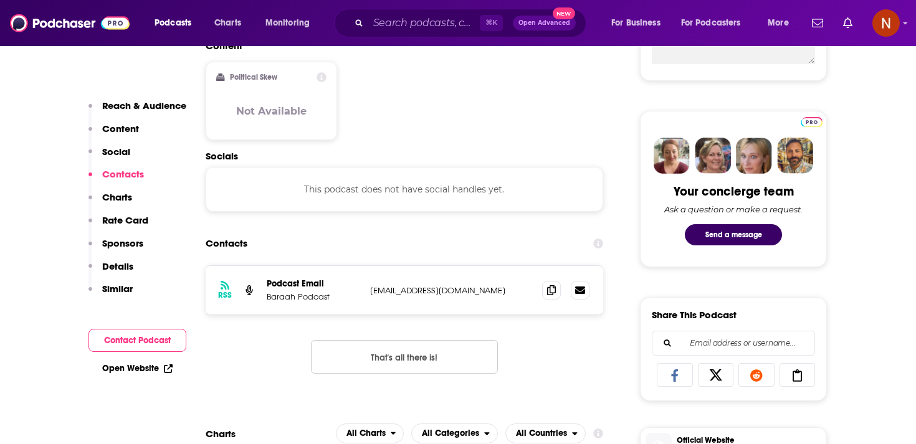
scroll to position [751, 0]
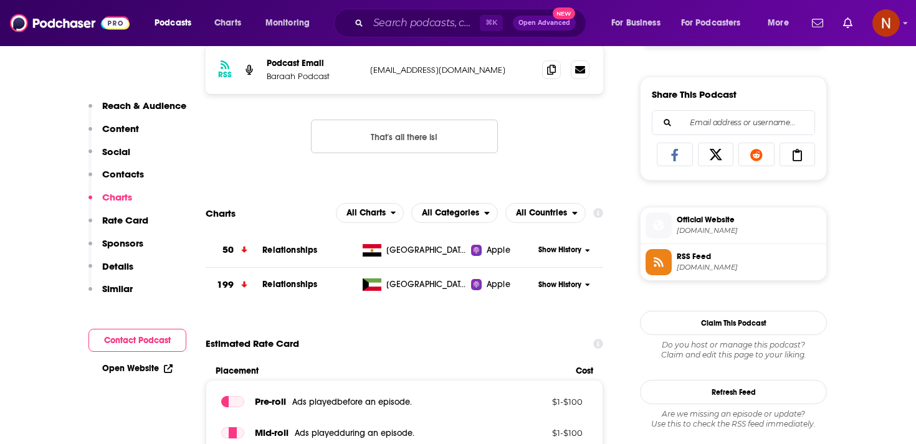
click at [685, 271] on span "[DOMAIN_NAME]" at bounding box center [749, 267] width 145 height 9
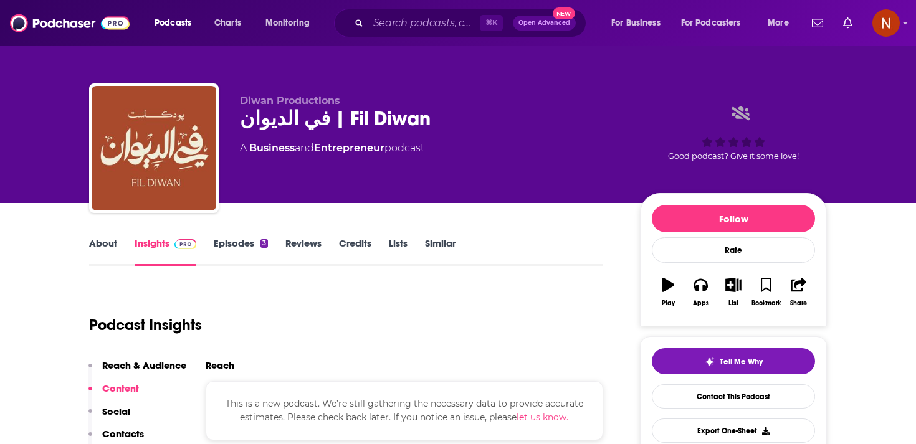
click at [284, 100] on span "Diwan Productions" at bounding box center [290, 101] width 100 height 12
click at [284, 114] on div "في الديوان | Fil Diwan" at bounding box center [430, 119] width 380 height 24
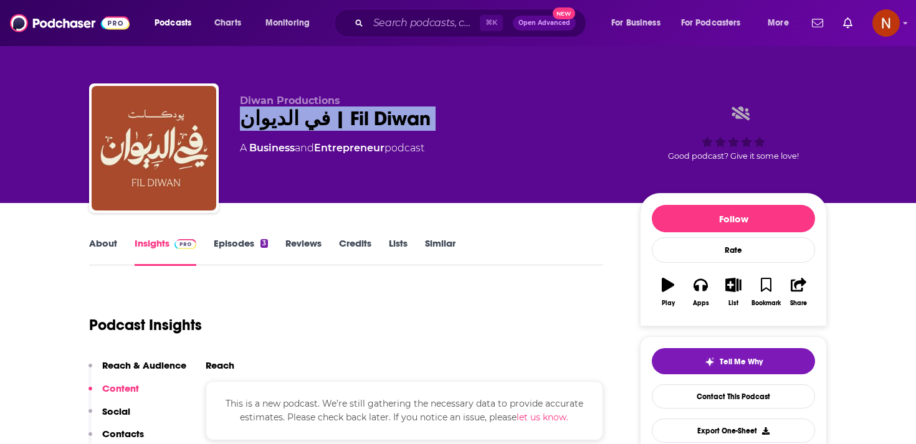
click at [284, 114] on div "في الديوان | Fil Diwan" at bounding box center [430, 119] width 380 height 24
copy div "في الديوان | Fil Diwan"
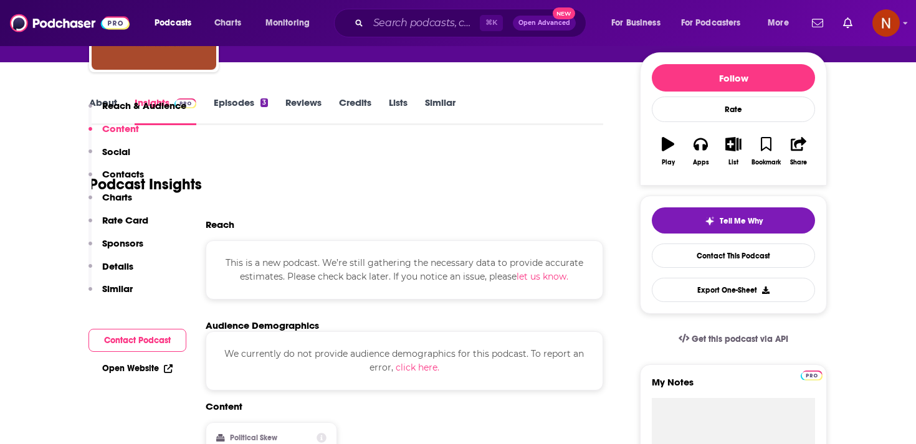
scroll to position [103, 0]
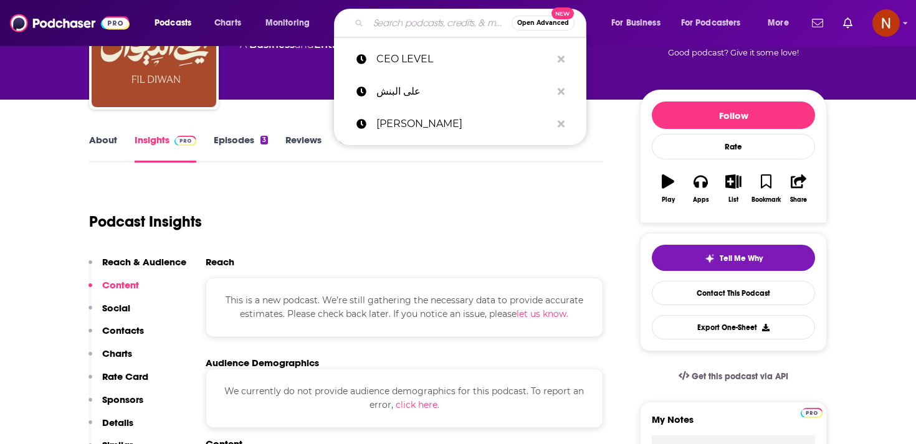
click at [381, 19] on input "Search podcasts, credits, & more..." at bounding box center [439, 23] width 143 height 20
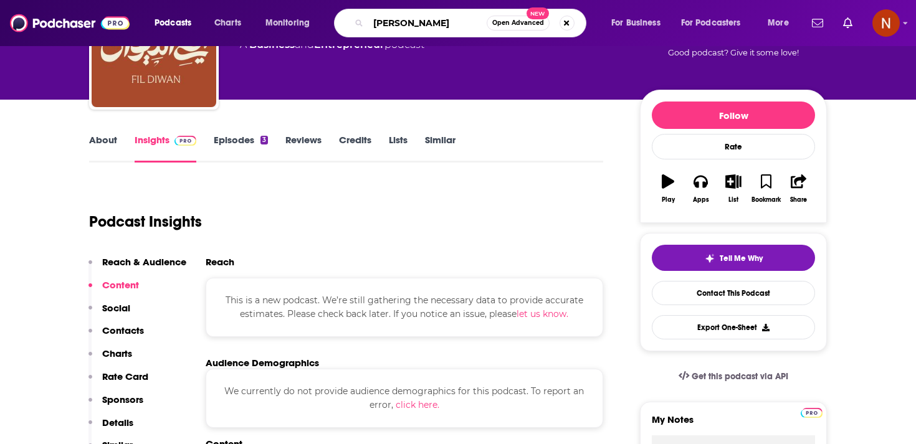
type input "youssef sabri"
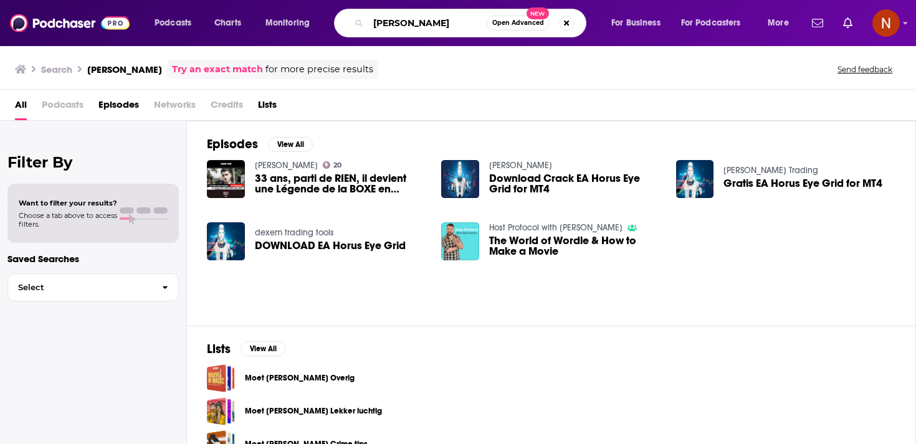
click at [432, 22] on input "youssef sabri" at bounding box center [427, 23] width 118 height 20
click at [446, 26] on input "youssef sabri" at bounding box center [427, 23] width 118 height 20
type input "youssef sabri mindset"
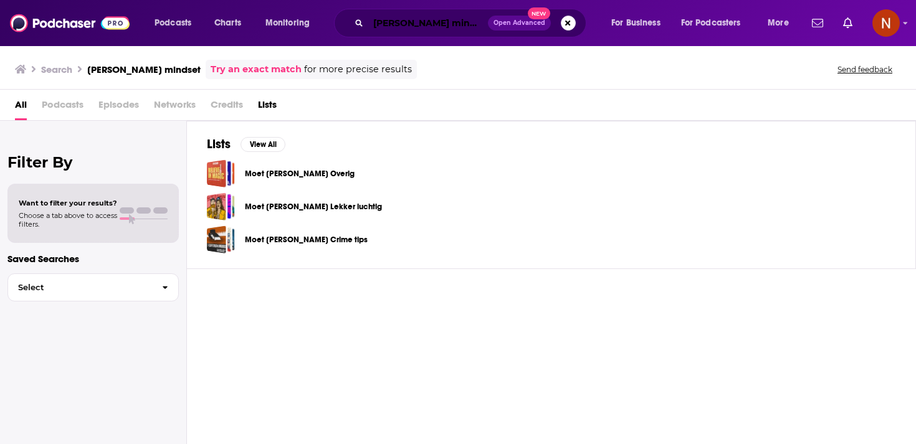
click at [400, 22] on input "youssef sabri mindset" at bounding box center [428, 23] width 120 height 20
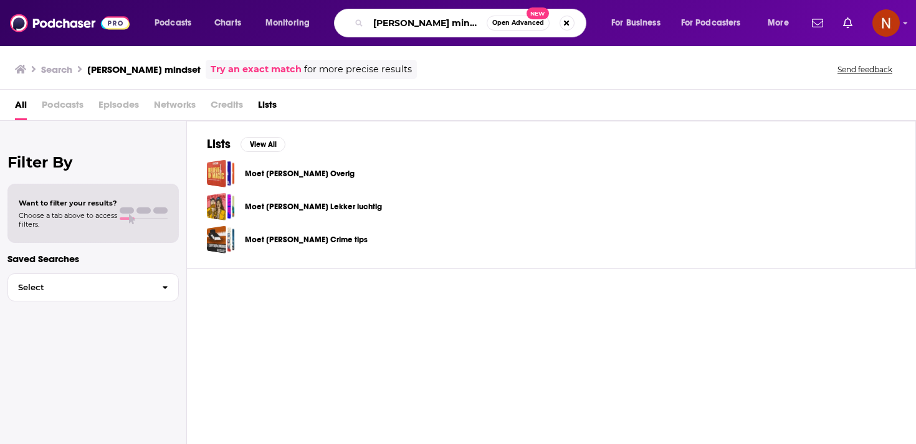
click at [400, 22] on input "youssef sabri mindset" at bounding box center [427, 23] width 118 height 20
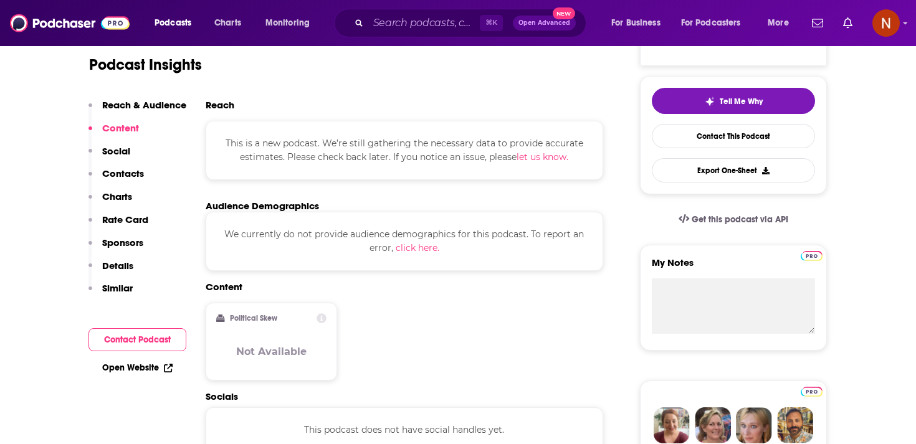
scroll to position [24, 0]
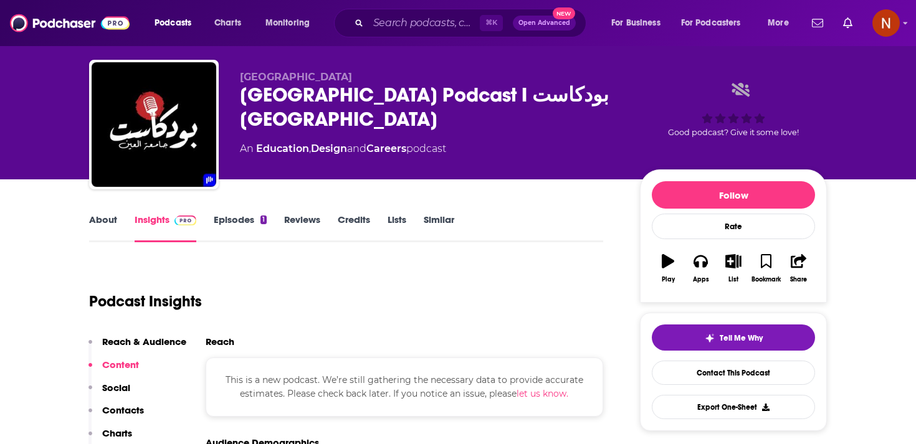
click at [249, 222] on link "Episodes 1" at bounding box center [240, 228] width 53 height 29
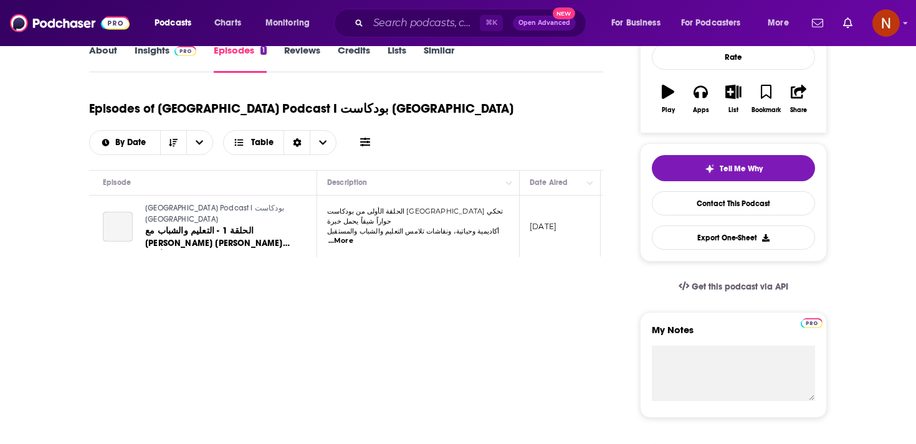
scroll to position [0, 36]
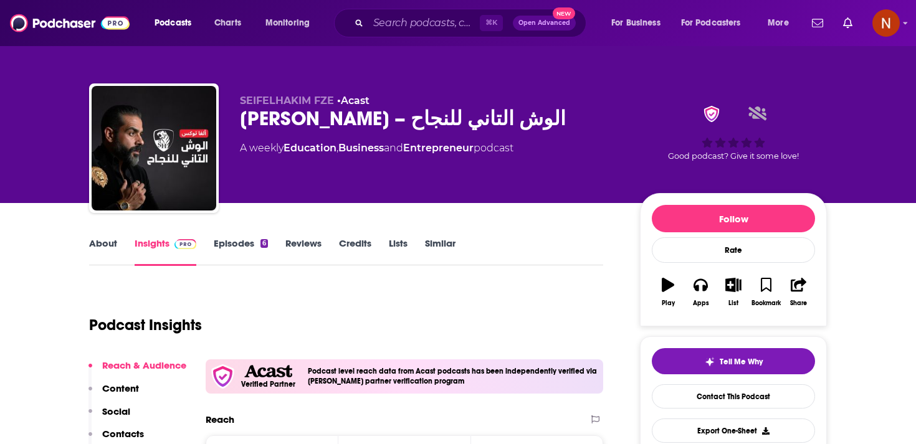
click at [239, 249] on link "Episodes 6" at bounding box center [241, 251] width 54 height 29
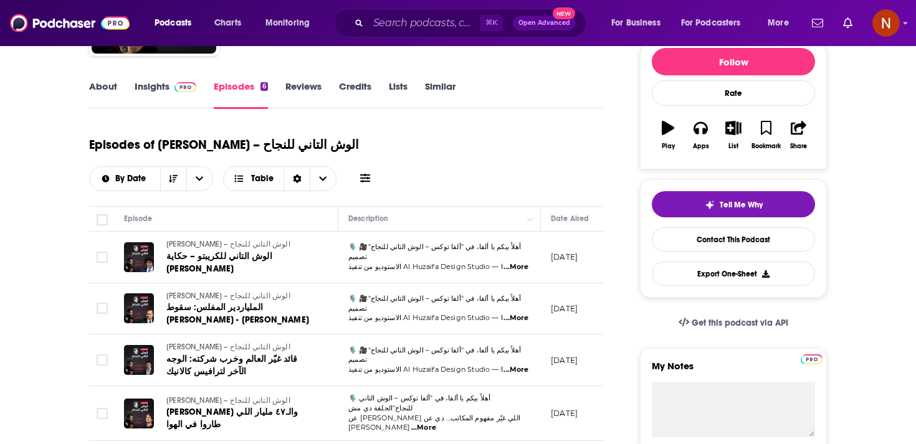
scroll to position [118, 0]
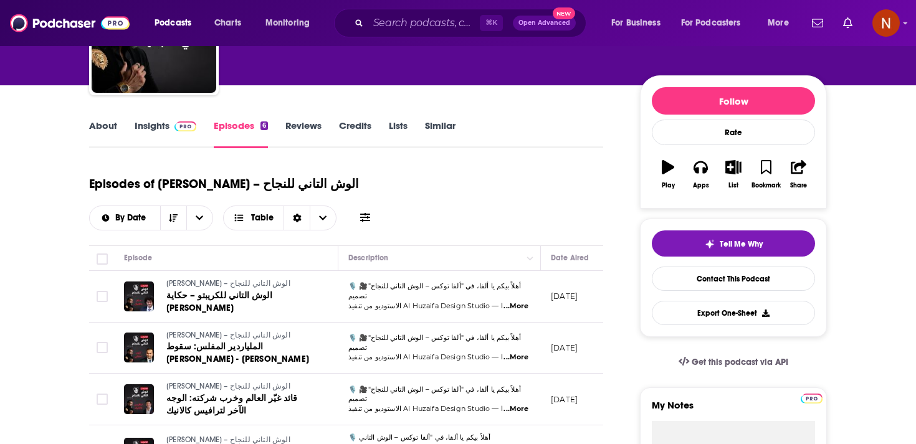
click at [168, 128] on link "Insights" at bounding box center [166, 134] width 62 height 29
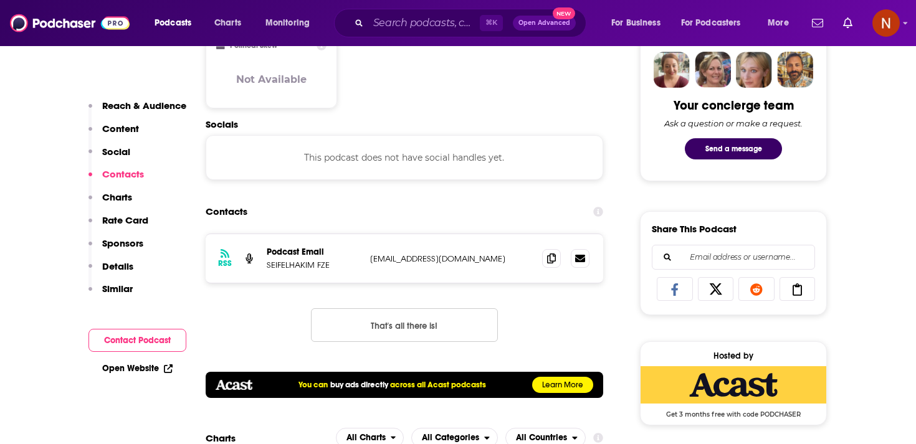
scroll to position [618, 0]
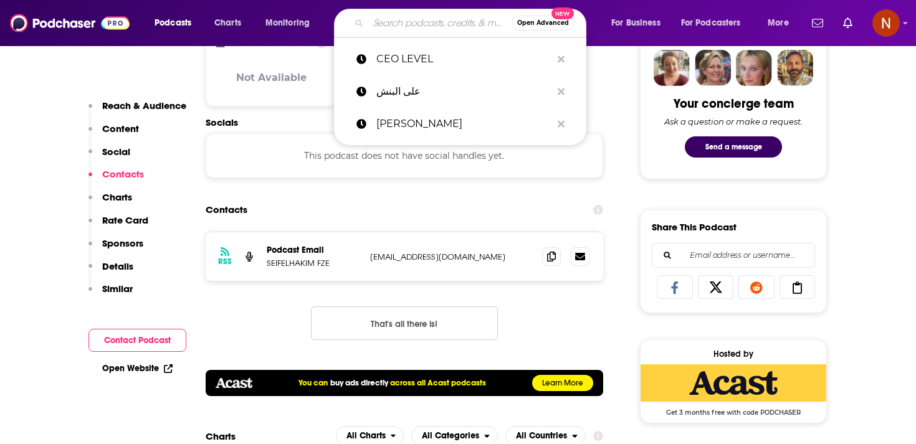
click at [380, 27] on input "Search podcasts, credits, & more..." at bounding box center [439, 23] width 143 height 20
paste input "YoussefSabryMindset"
type input "YoussefSabryMindset"
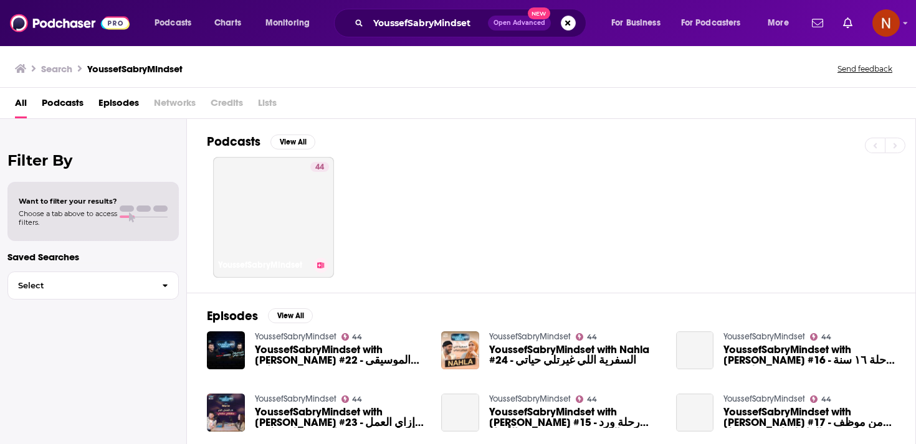
click at [300, 209] on link "44 YoussefSabryMindset" at bounding box center [273, 217] width 121 height 121
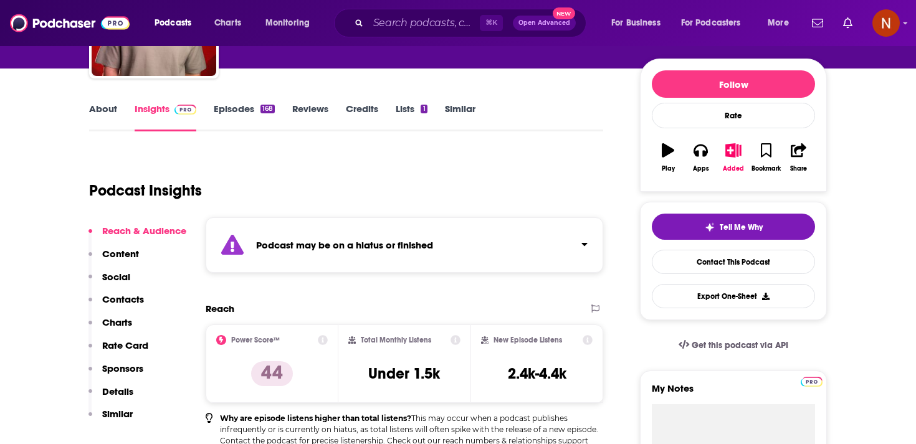
scroll to position [73, 0]
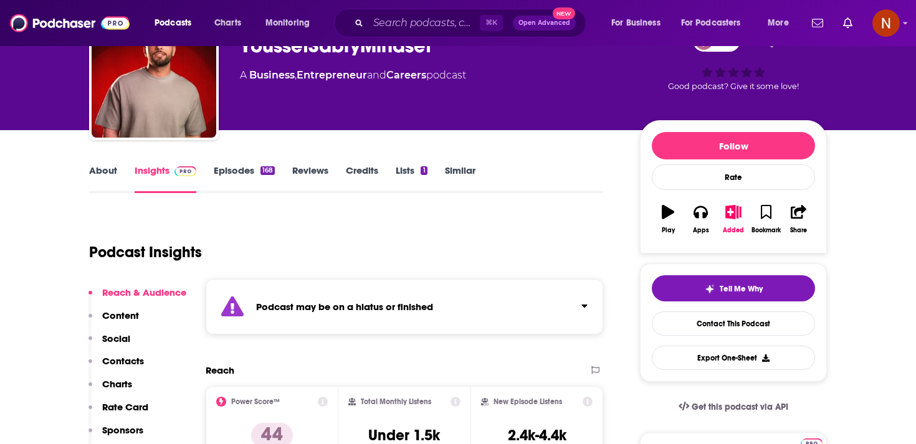
click at [344, 312] on strong "Podcast may be on a hiatus or finished" at bounding box center [344, 307] width 177 height 12
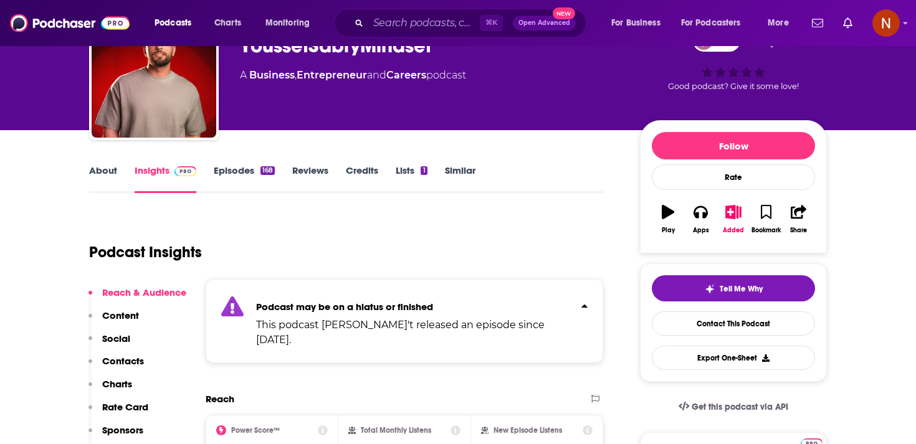
click at [220, 173] on link "Episodes 168" at bounding box center [244, 179] width 61 height 29
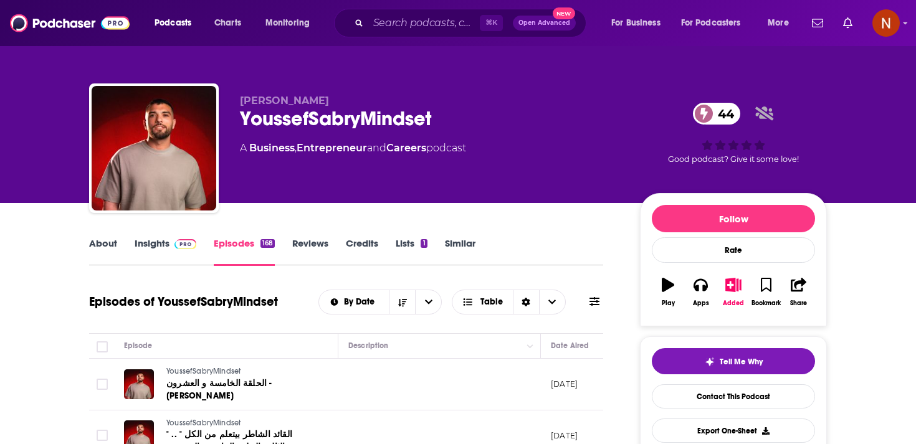
drag, startPoint x: 384, startPoint y: 194, endPoint x: 236, endPoint y: 102, distance: 174.3
click at [236, 102] on div "Youssef Sabry YoussefSabryMindset 44 A Business , Entrepreneur and Careers podc…" at bounding box center [458, 151] width 738 height 135
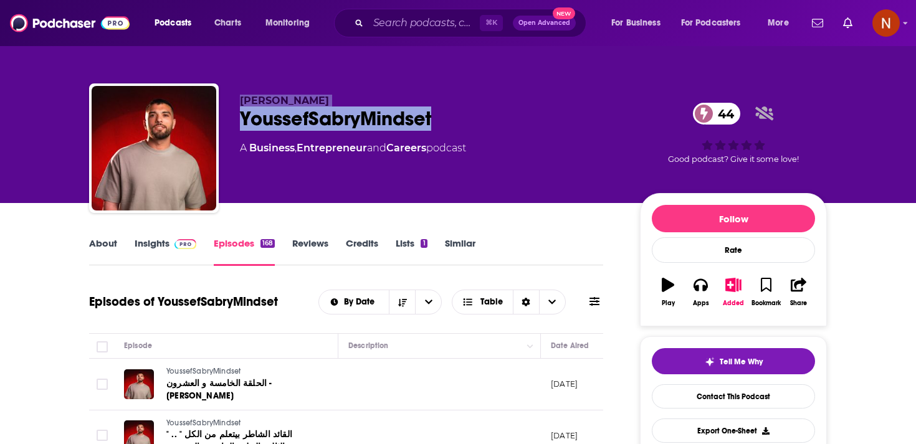
drag, startPoint x: 236, startPoint y: 102, endPoint x: 475, endPoint y: 193, distance: 255.8
click at [475, 193] on div "Youssef Sabry YoussefSabryMindset 44 A Business , Entrepreneur and Careers podc…" at bounding box center [458, 151] width 738 height 135
click at [475, 193] on div "Youssef Sabry YoussefSabryMindset 44 A Business , Entrepreneur and Careers podc…" at bounding box center [430, 145] width 380 height 100
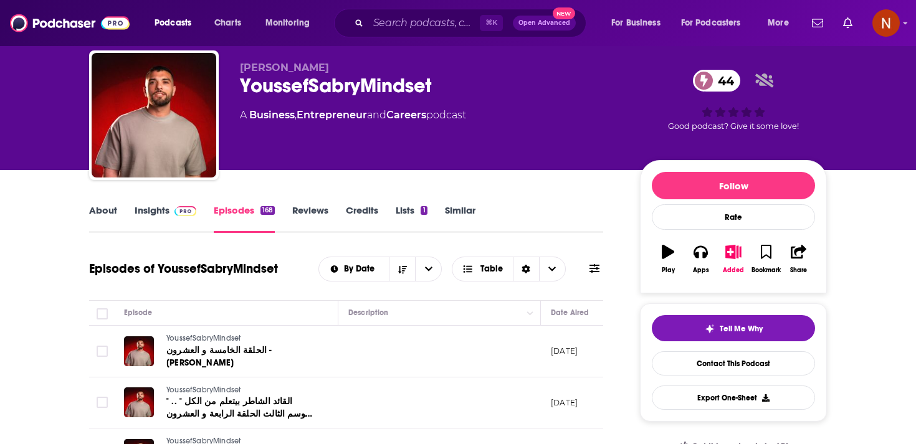
scroll to position [36, 0]
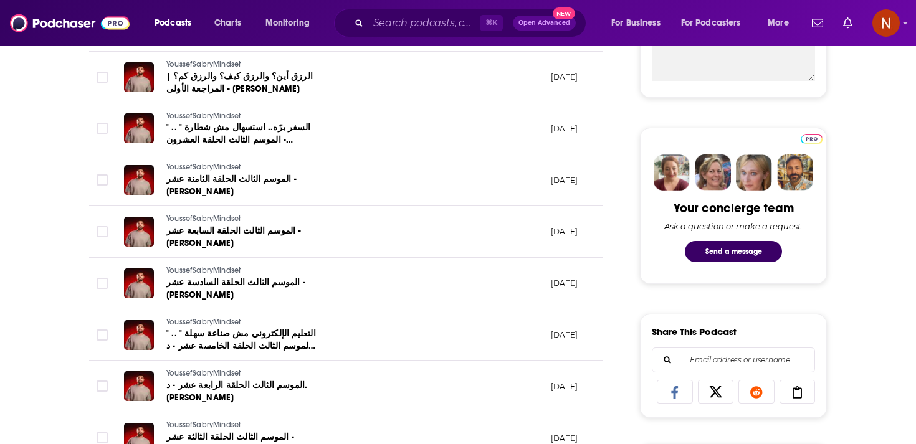
scroll to position [515, 0]
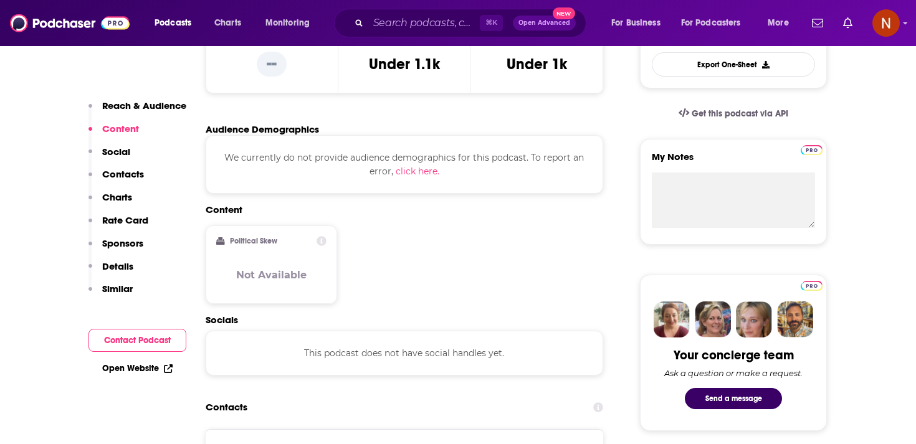
scroll to position [502, 0]
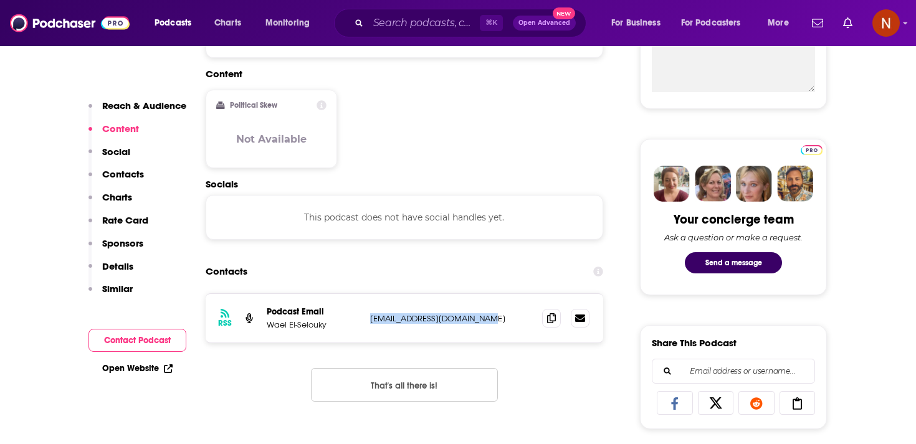
drag, startPoint x: 358, startPoint y: 321, endPoint x: 537, endPoint y: 320, distance: 178.8
click at [537, 321] on div "RSS Podcast Email Wael El-Selouky [EMAIL_ADDRESS][DOMAIN_NAME] [EMAIL_ADDRESS][…" at bounding box center [405, 318] width 398 height 49
copy div "[EMAIL_ADDRESS][DOMAIN_NAME] [EMAIL_ADDRESS][DOMAIN_NAME]"
click at [327, 328] on p "Wael El-Selouky" at bounding box center [313, 325] width 93 height 11
drag, startPoint x: 327, startPoint y: 328, endPoint x: 274, endPoint y: 328, distance: 53.0
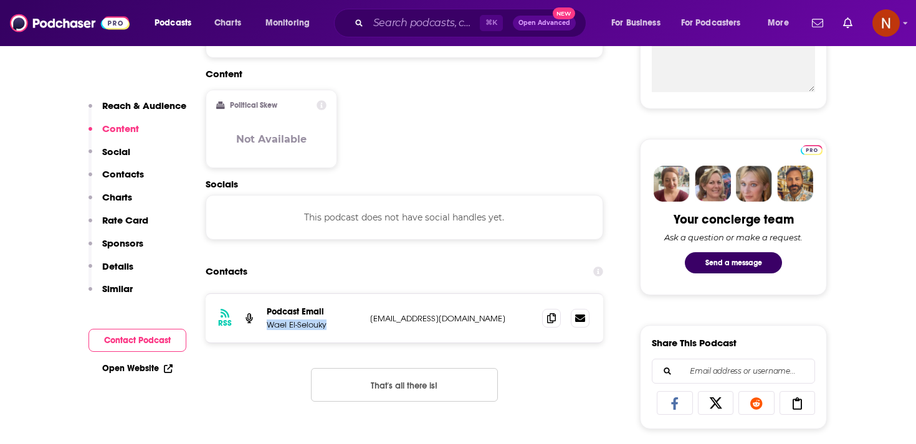
click at [274, 328] on p "Wael El-Selouky" at bounding box center [313, 325] width 93 height 11
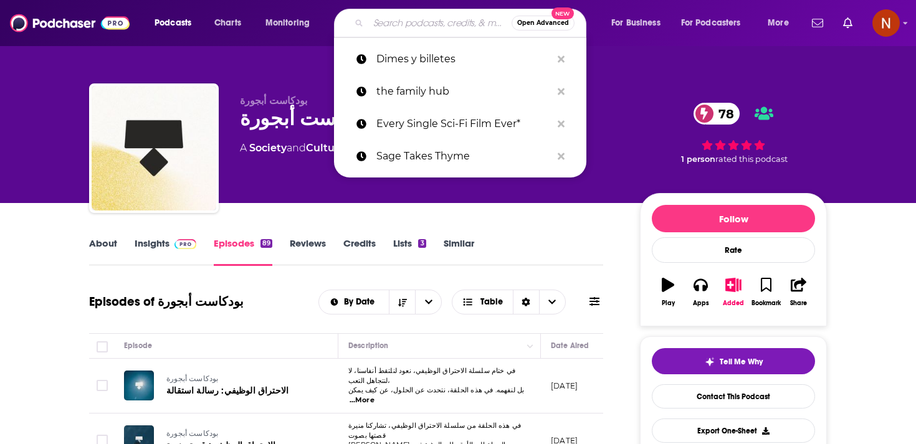
click at [432, 21] on input "Search podcasts, credits, & more..." at bounding box center [439, 23] width 143 height 20
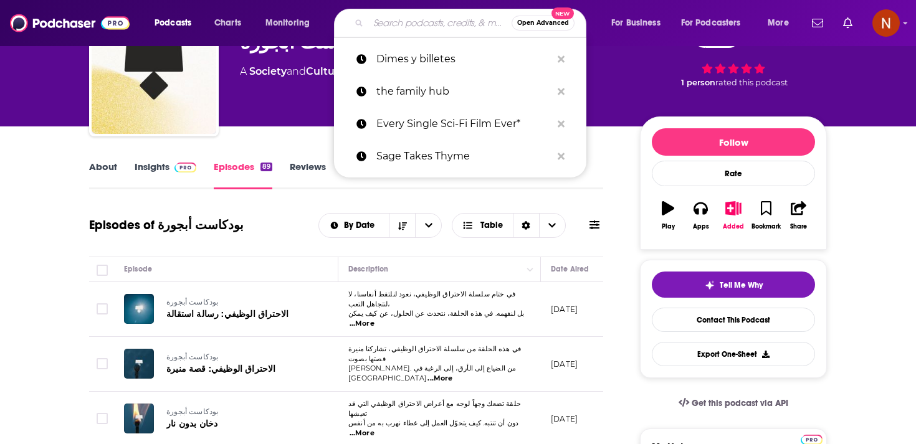
scroll to position [0, 19]
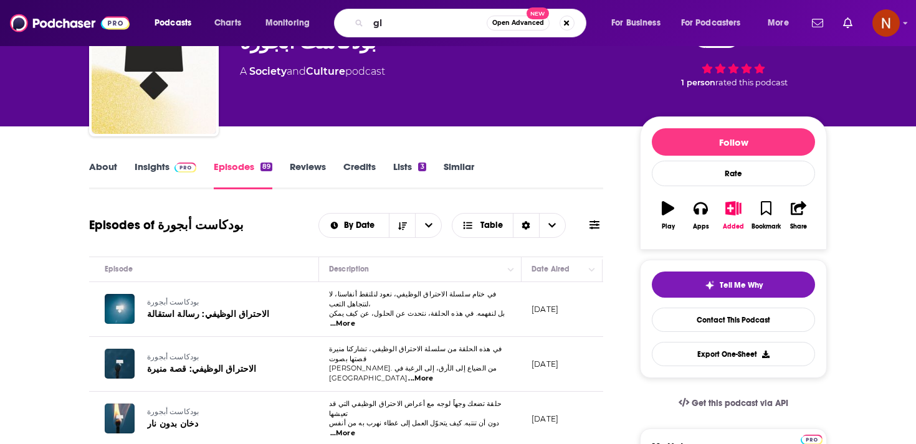
type input "gla"
type input "madinet masr"
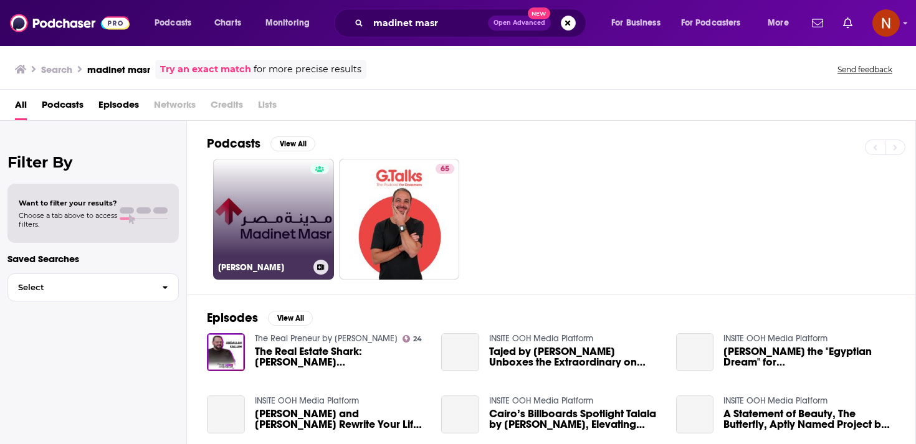
click at [308, 235] on link "[PERSON_NAME]" at bounding box center [273, 219] width 121 height 121
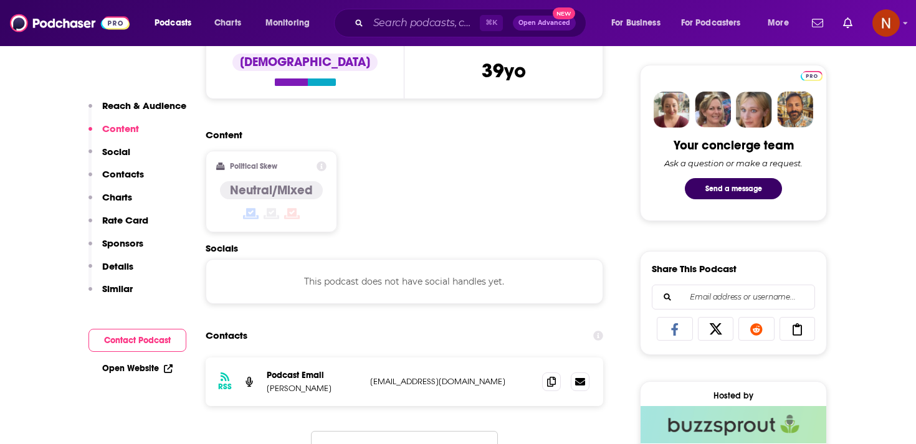
scroll to position [578, 0]
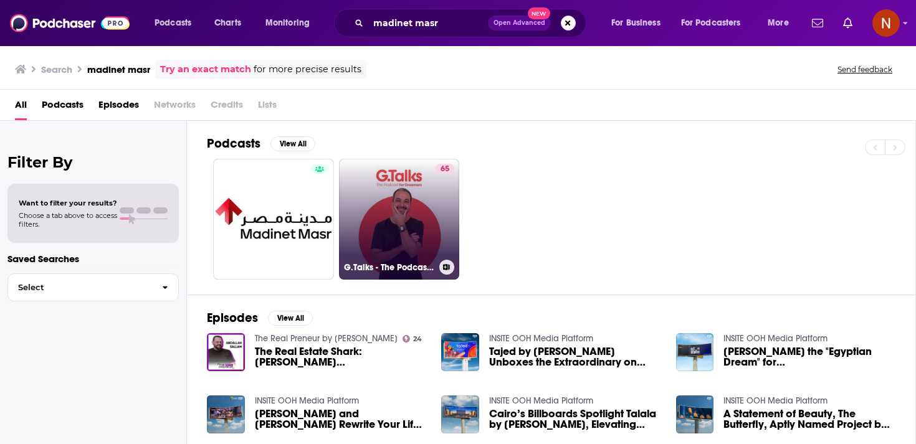
click at [384, 225] on link "65 G.Talks - The Podcast for Dreamers" at bounding box center [399, 219] width 121 height 121
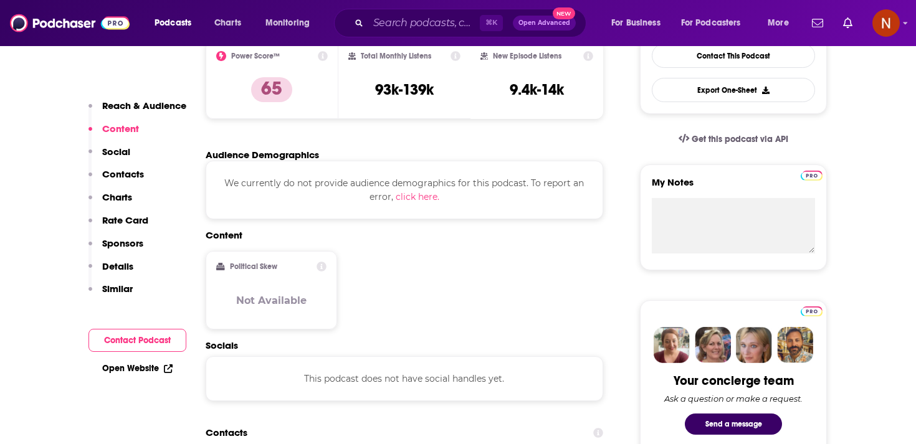
scroll to position [342, 0]
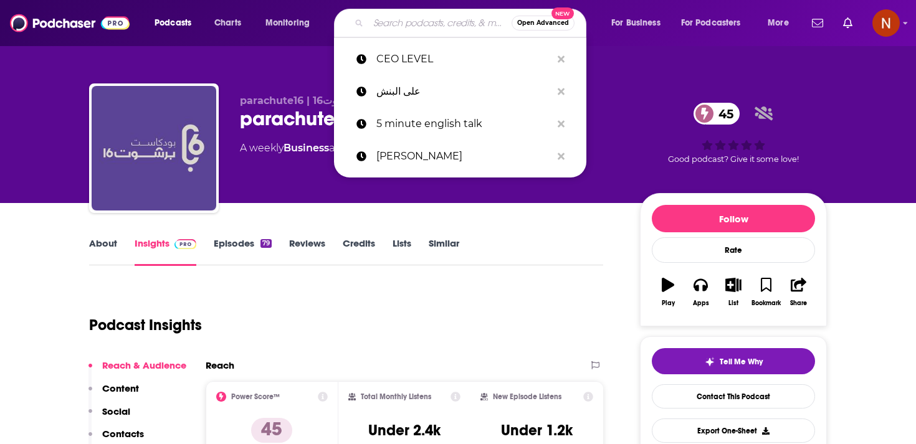
click at [446, 22] on input "Search podcasts, credits, & more..." at bounding box center [439, 23] width 143 height 20
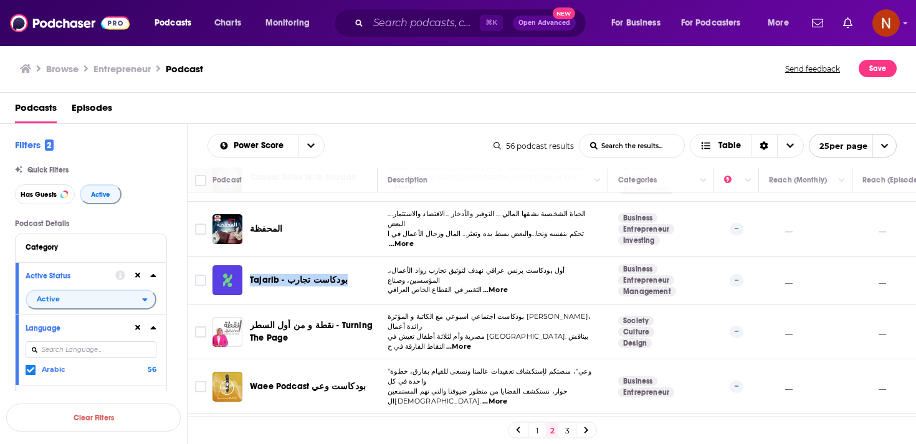
scroll to position [948, 0]
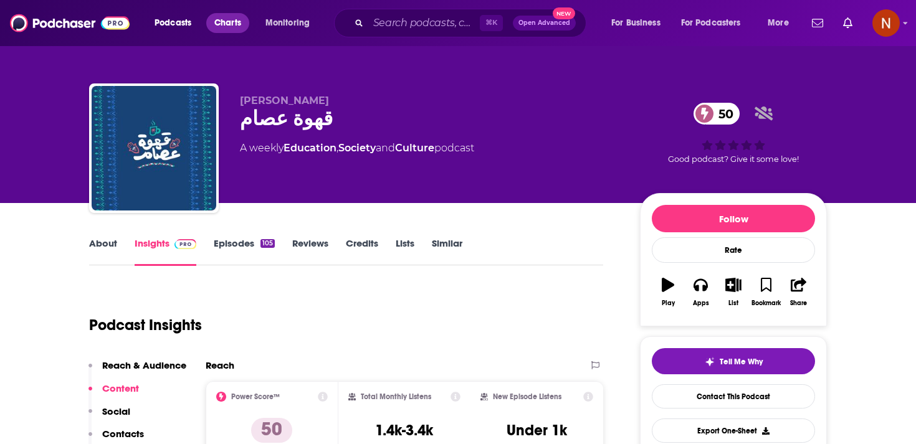
click at [231, 23] on span "Charts" at bounding box center [227, 22] width 27 height 17
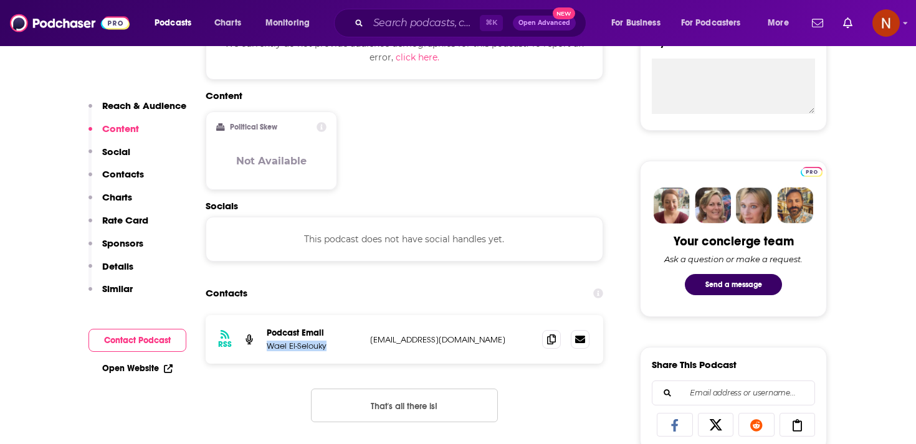
scroll to position [515, 0]
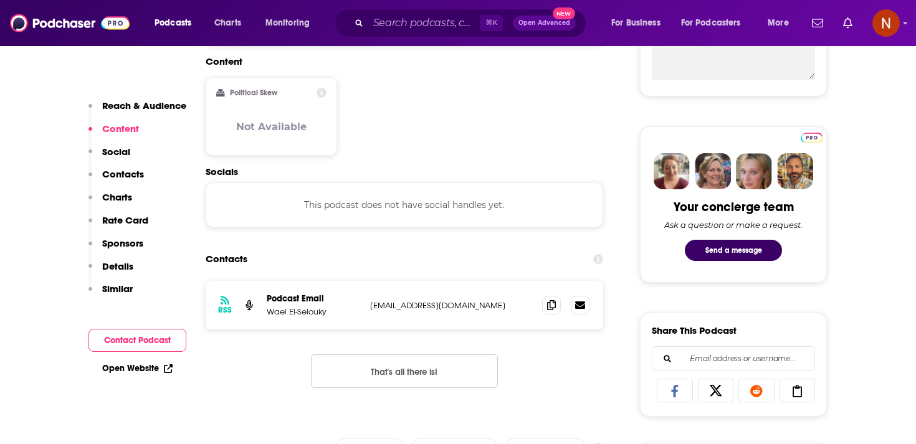
click at [434, 303] on p "business@waelelselouky.com" at bounding box center [451, 305] width 162 height 11
copy div "business@waelelselouky.com business@waelelselouky.com"
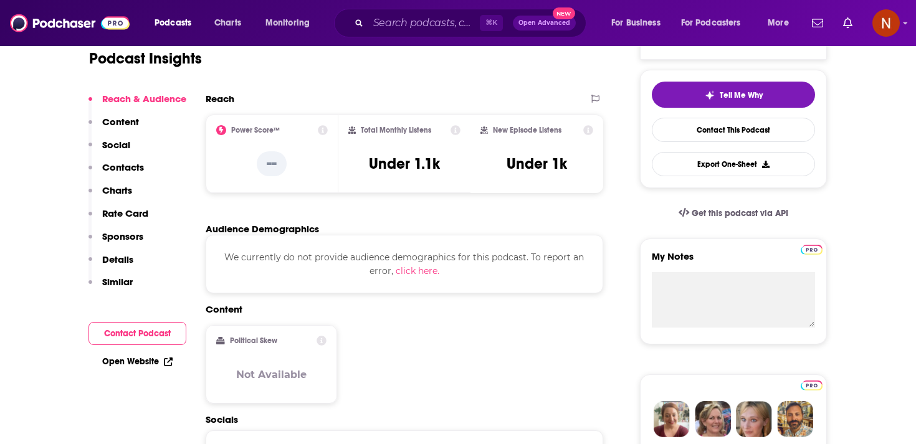
scroll to position [0, 0]
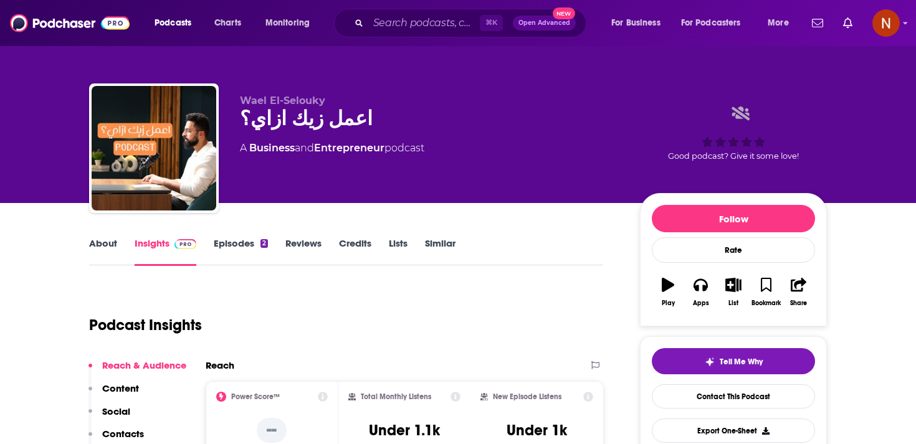
click at [249, 241] on link "Episodes 2" at bounding box center [241, 251] width 54 height 29
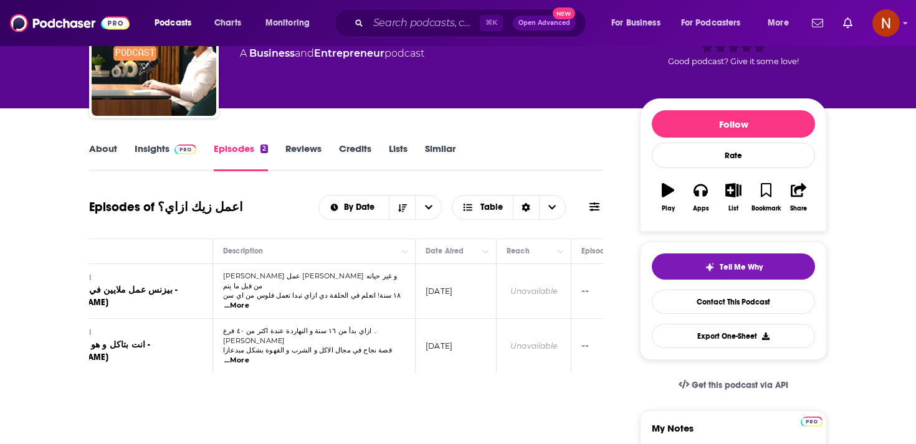
scroll to position [0, 150]
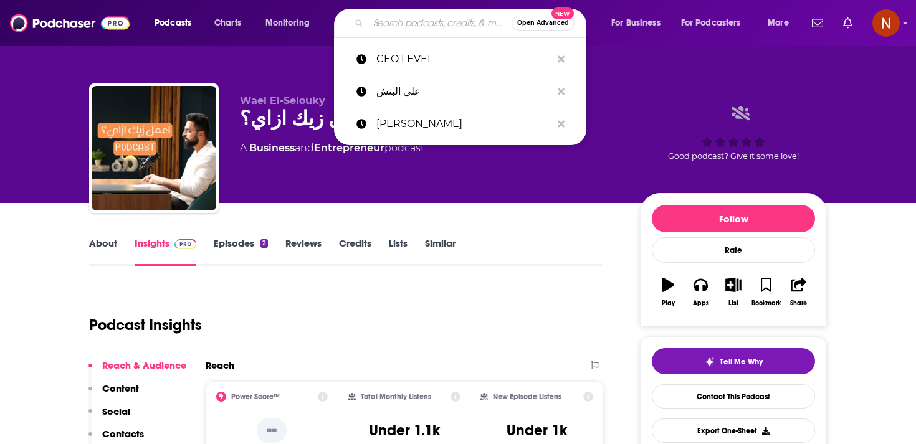
click at [414, 29] on input "Search podcasts, credits, & more..." at bounding box center [439, 23] width 143 height 20
paste input "Sandra’s Mic"
type input "Sandra’s Mic"
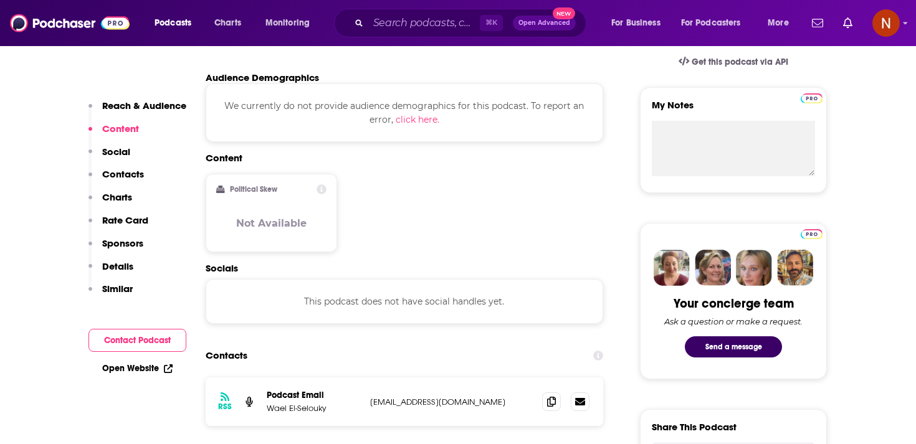
scroll to position [456, 0]
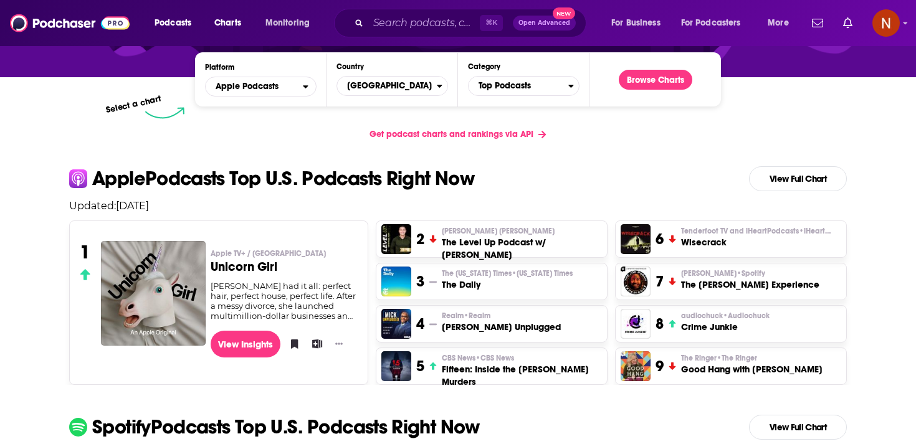
scroll to position [3, 0]
